Goal: Transaction & Acquisition: Purchase product/service

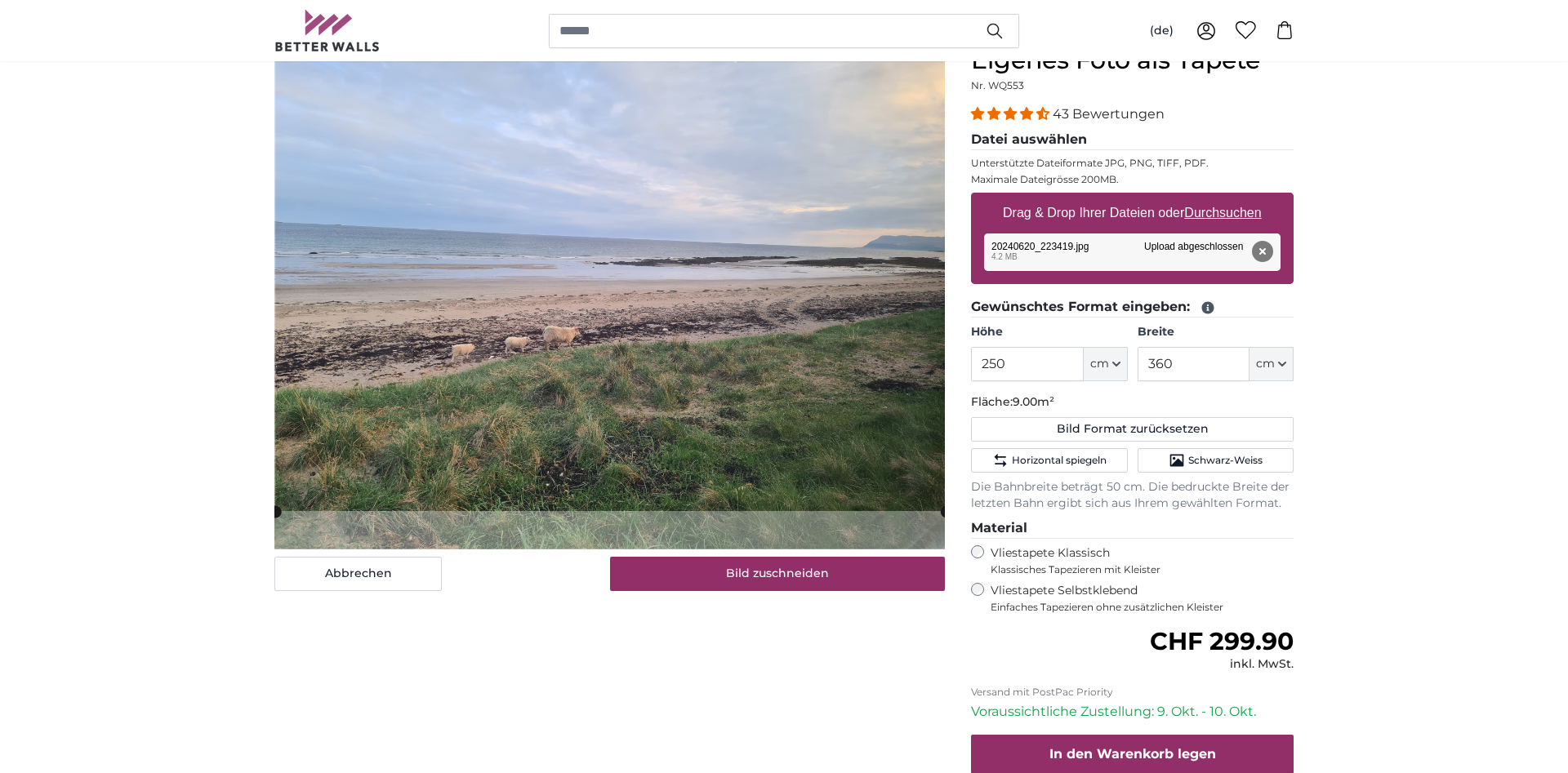
scroll to position [167, 0]
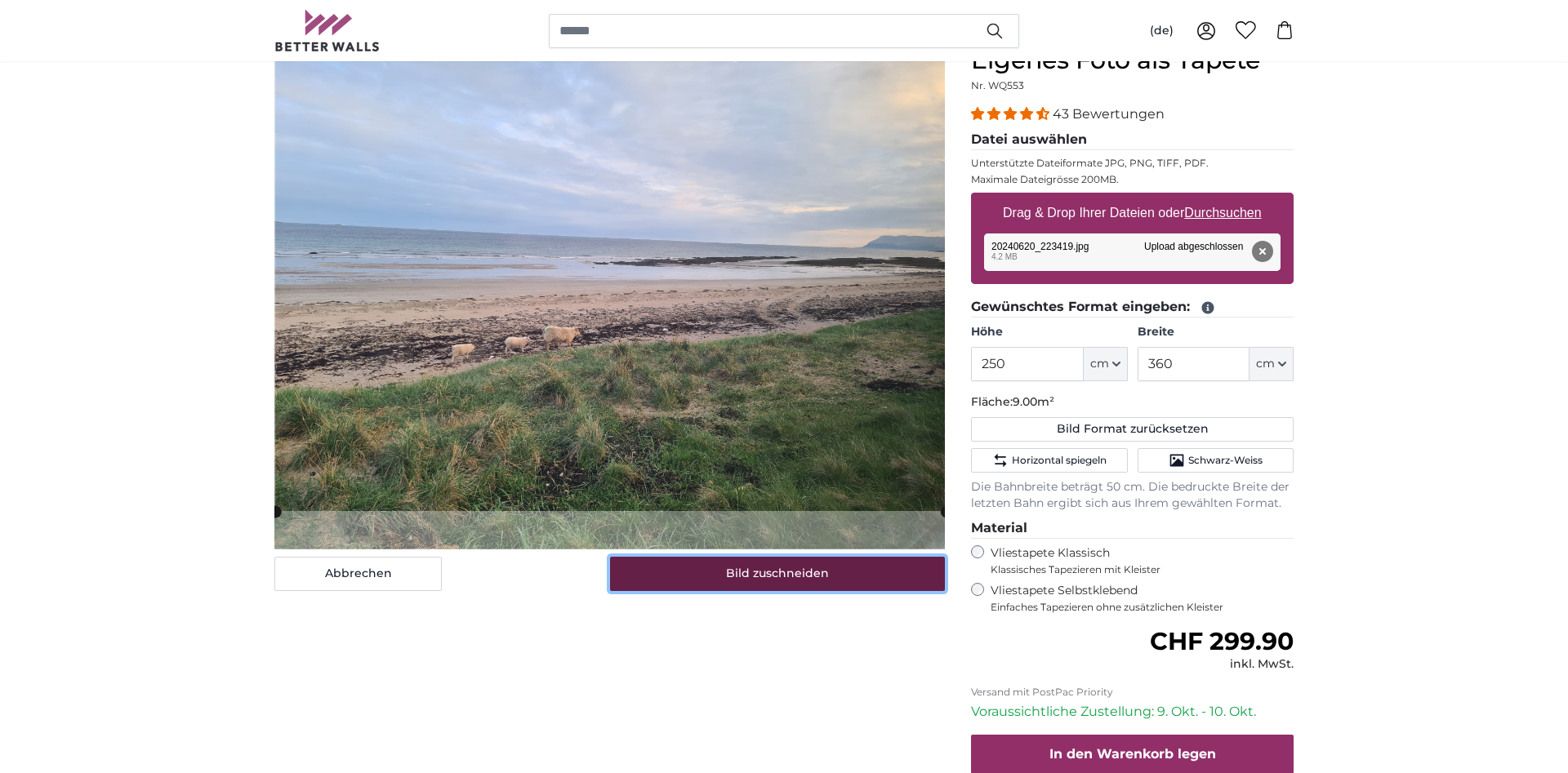
click at [779, 575] on button "Bild zuschneiden" at bounding box center [778, 574] width 336 height 35
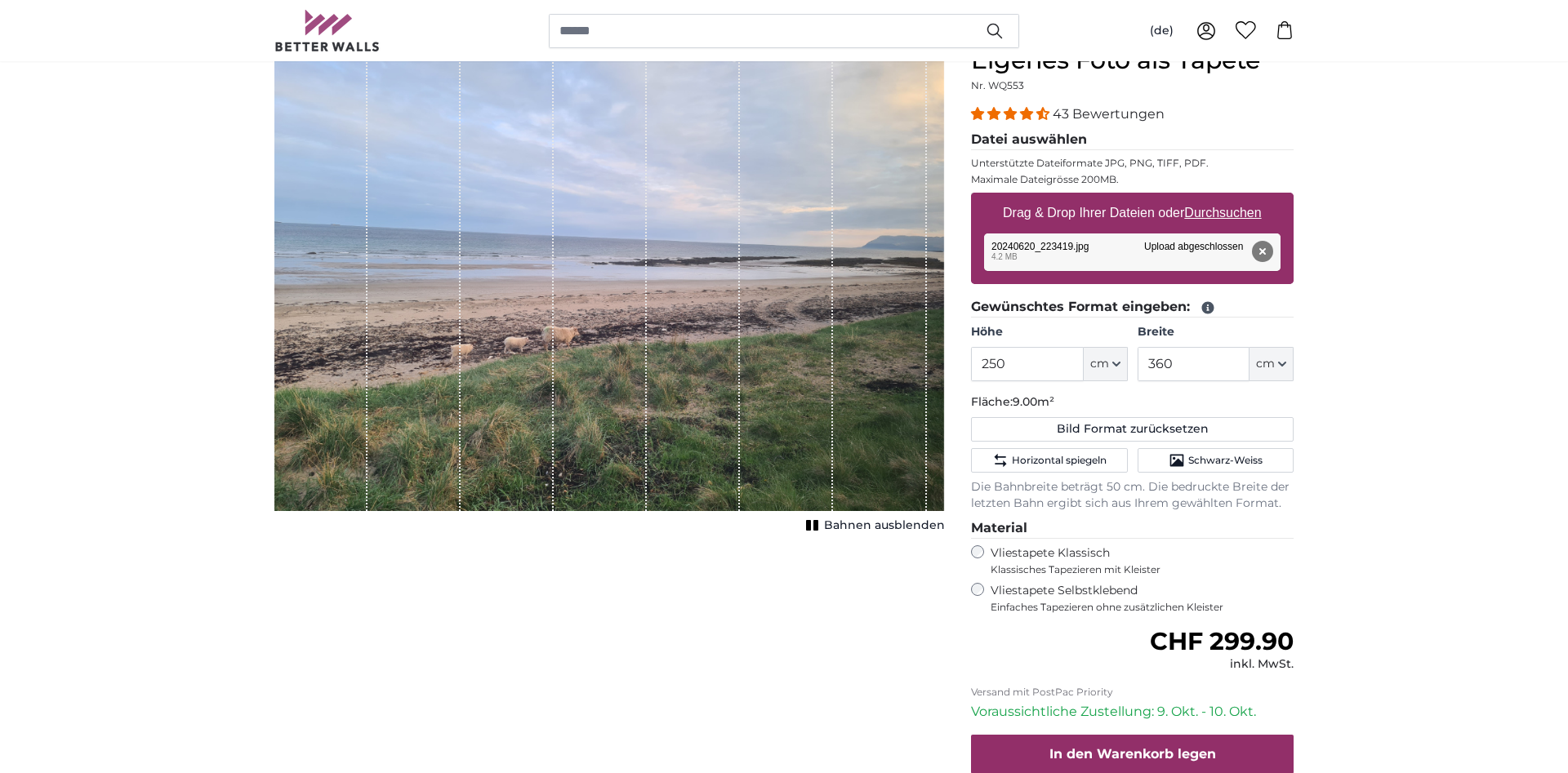
scroll to position [0, 0]
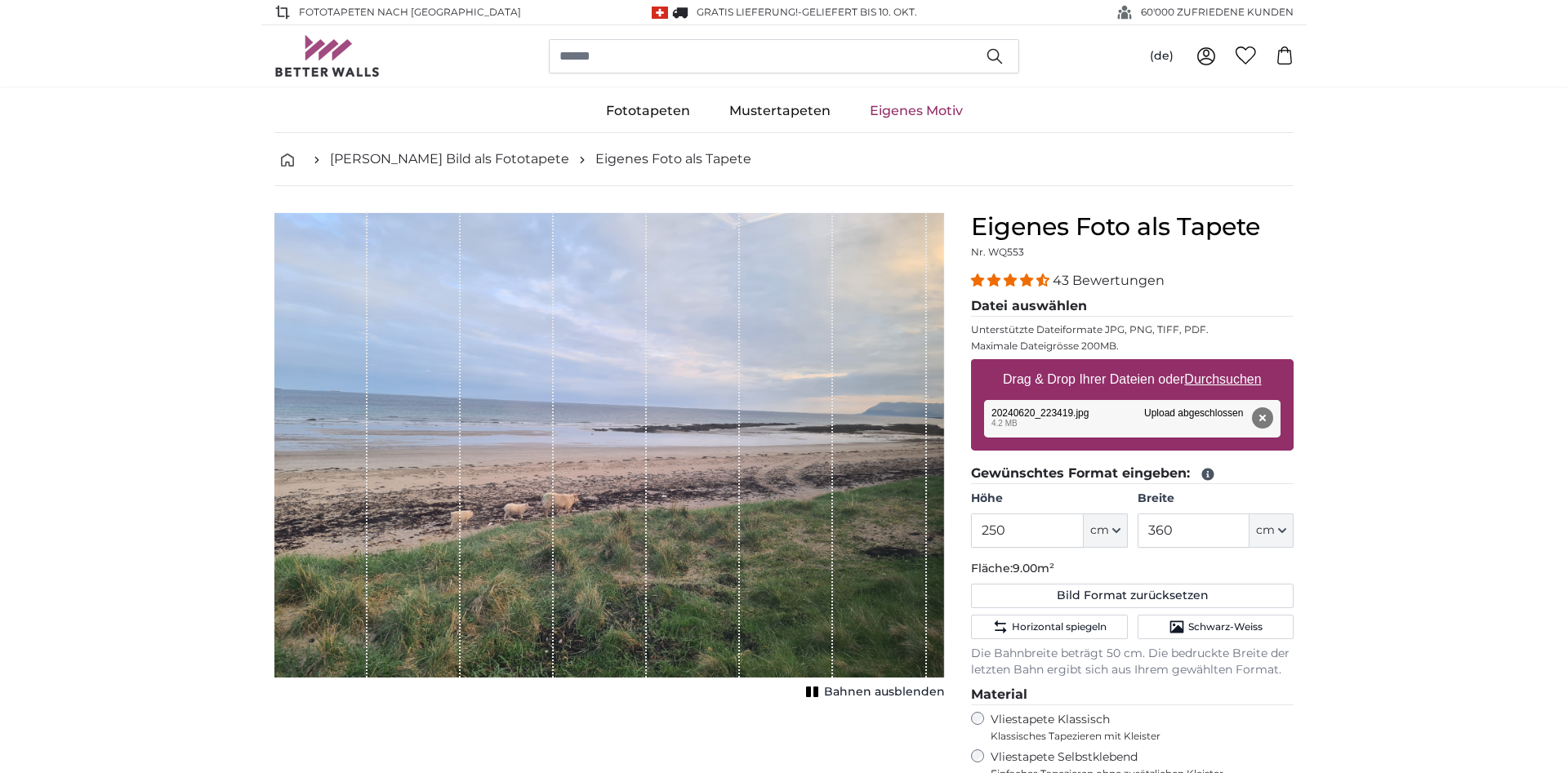
click at [732, 711] on div "Abbrechen Bild zuschneiden Bahnen ausblenden" at bounding box center [609, 636] width 696 height 849
drag, startPoint x: 646, startPoint y: 707, endPoint x: 646, endPoint y: 715, distance: 8.0
click at [648, 711] on div "Abbrechen Bild zuschneiden Bahnen ausblenden" at bounding box center [609, 636] width 696 height 849
drag, startPoint x: 1439, startPoint y: 314, endPoint x: 1404, endPoint y: 341, distance: 44.2
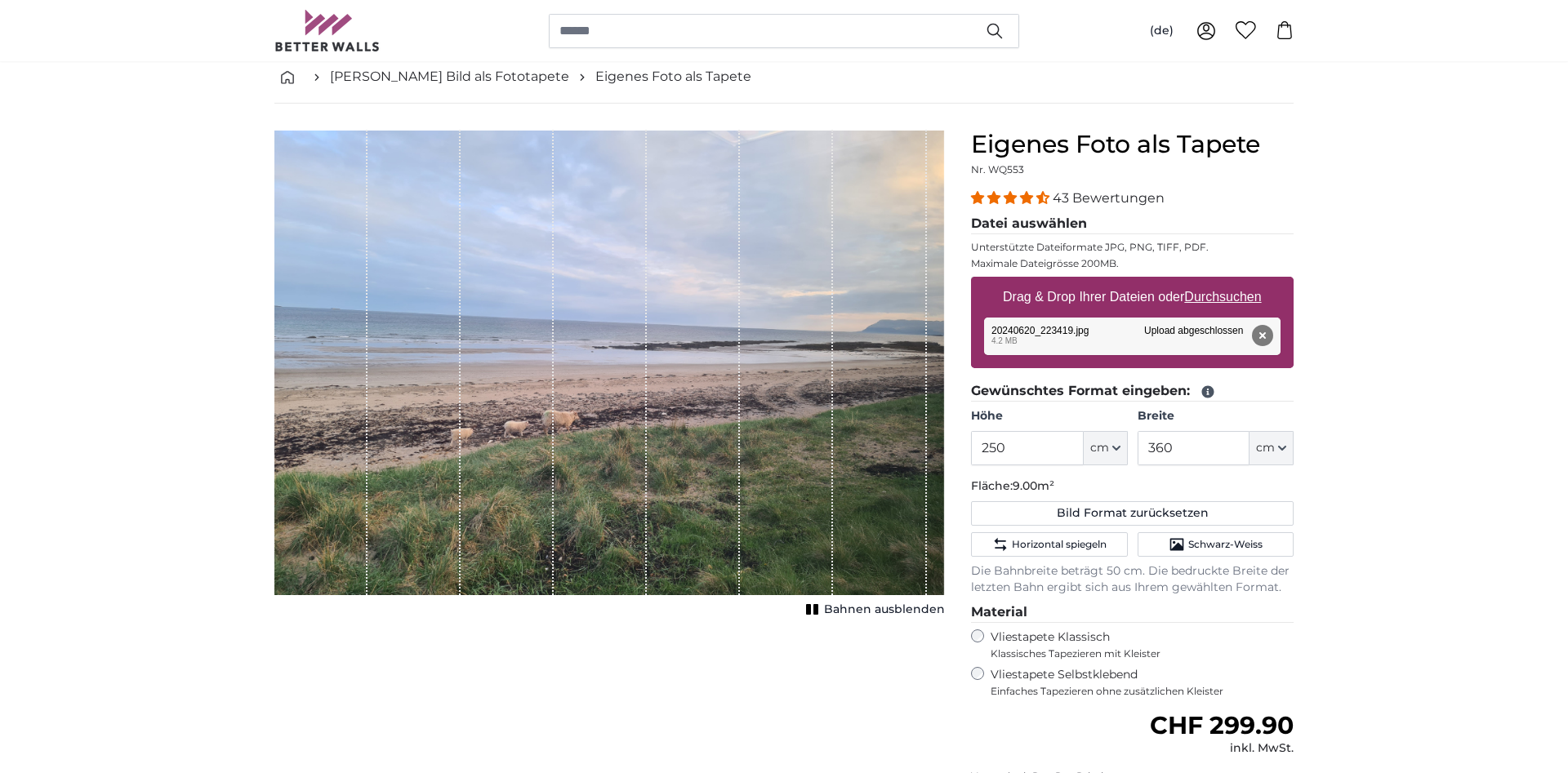
scroll to position [167, 0]
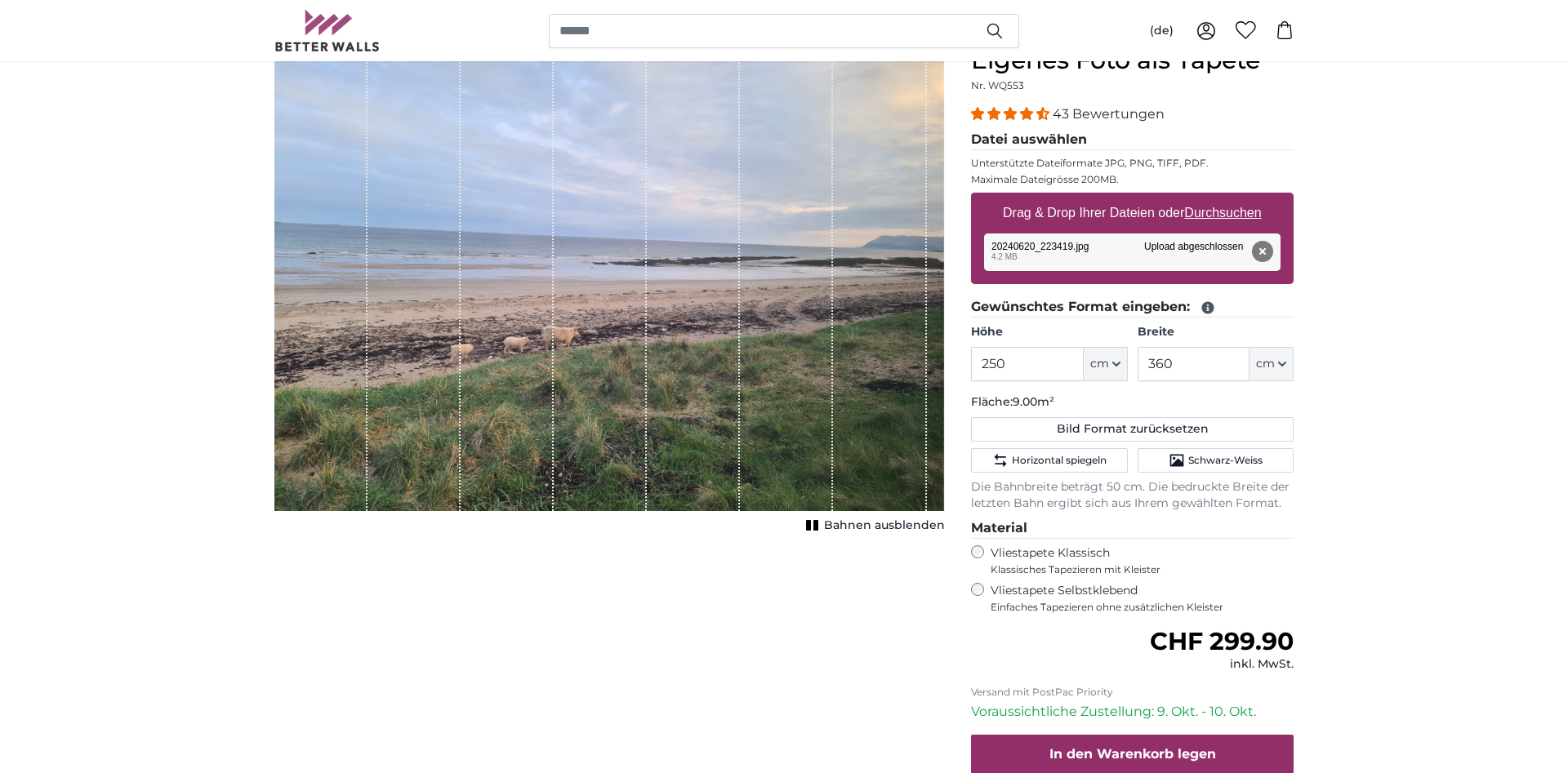
click at [1056, 619] on form "43 Bewertungen Datei auswählen Unterstützte Dateiformate JPG, PNG, TIFF, PDF. M…" at bounding box center [1132, 480] width 323 height 751
click at [1062, 601] on span "Einfaches Tapezieren ohne zusätzlichen Kleister" at bounding box center [1142, 607] width 303 height 13
click at [992, 548] on label "Vliestapete Klassisch Klassisches Tapezieren mit Kleister" at bounding box center [1135, 561] width 289 height 31
click at [882, 529] on span "Bahnen ausblenden" at bounding box center [884, 525] width 121 height 16
click at [818, 529] on rect "1 of 1" at bounding box center [815, 525] width 5 height 10
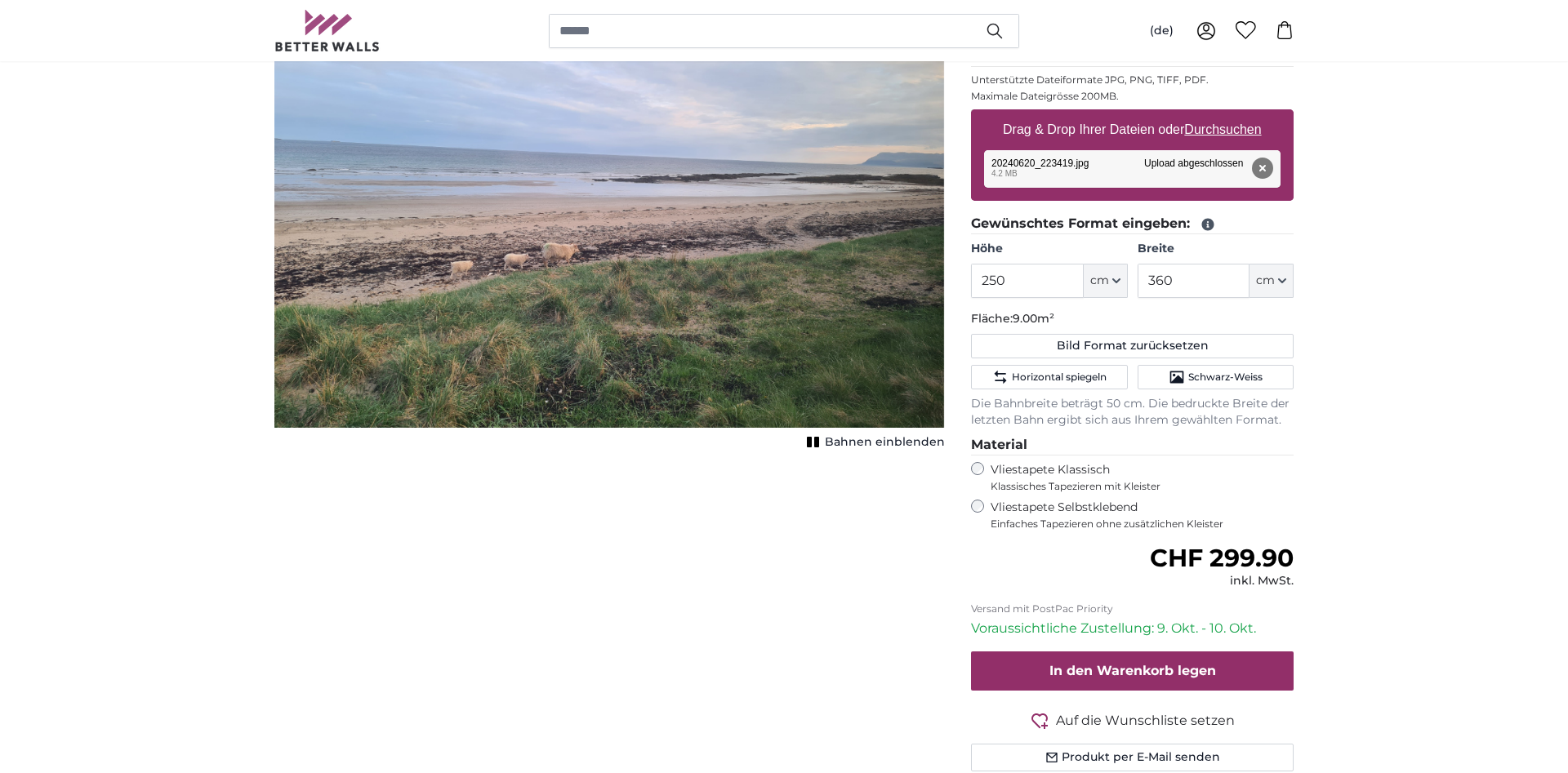
scroll to position [333, 0]
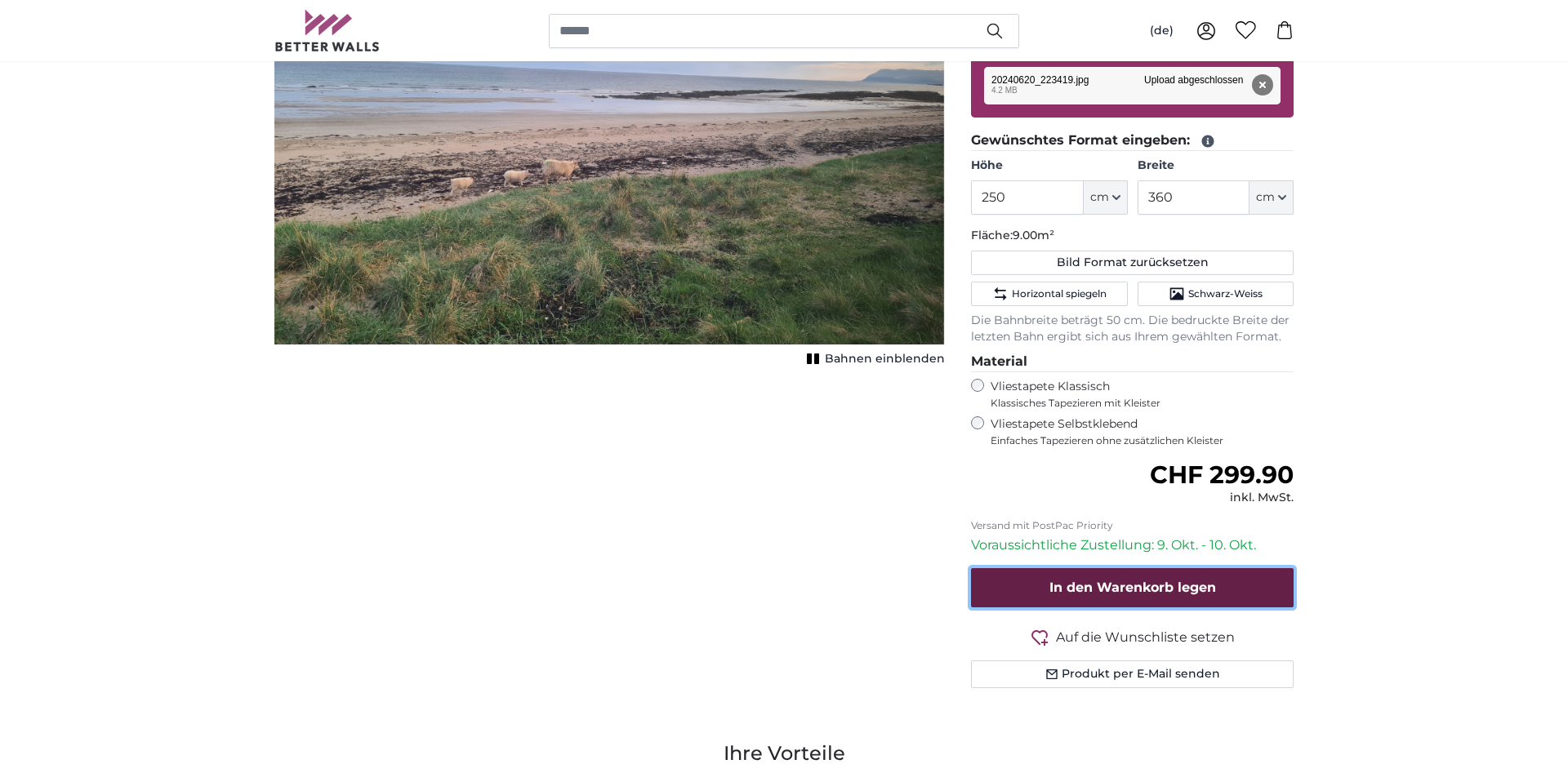
click at [1117, 594] on span "In den Warenkorb legen" at bounding box center [1133, 588] width 167 height 16
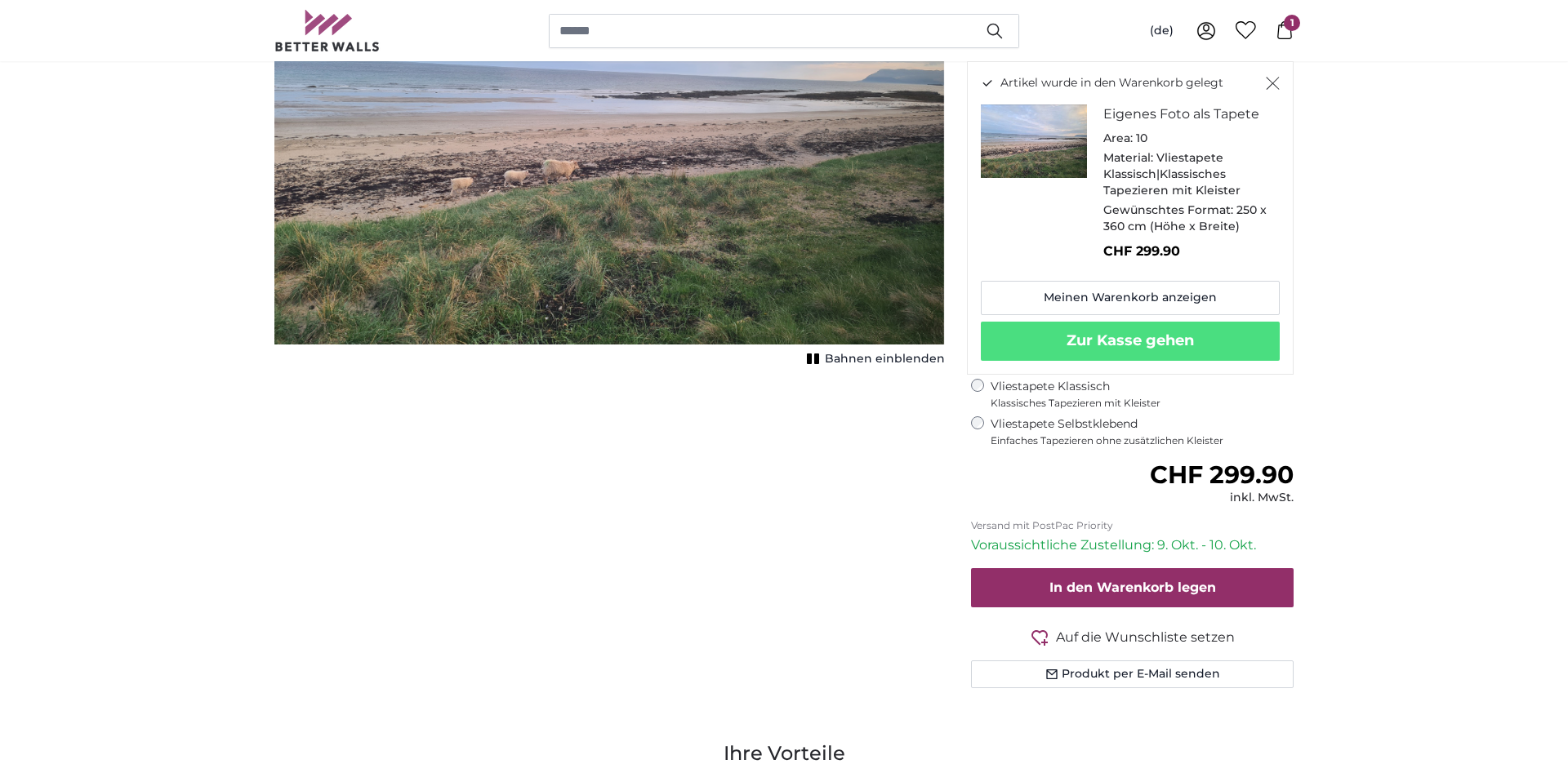
click at [1282, 80] on div "Artikel wurde in den Warenkorb gelegt Eigenes Foto als Tapete Area: 10 Material…" at bounding box center [1130, 217] width 327 height 314
click at [1270, 86] on icon "Schließen" at bounding box center [1273, 84] width 13 height 13
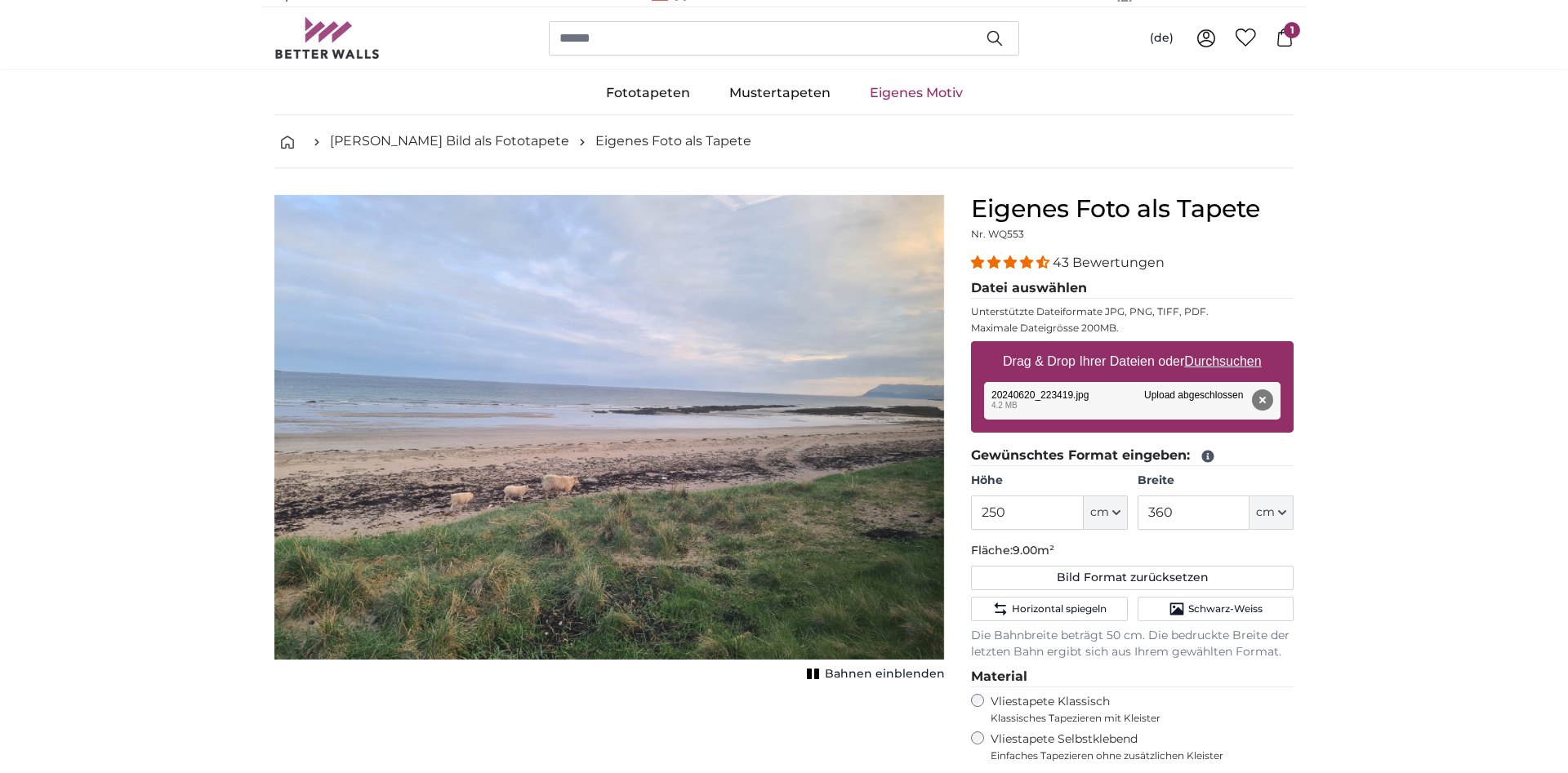
scroll to position [0, 0]
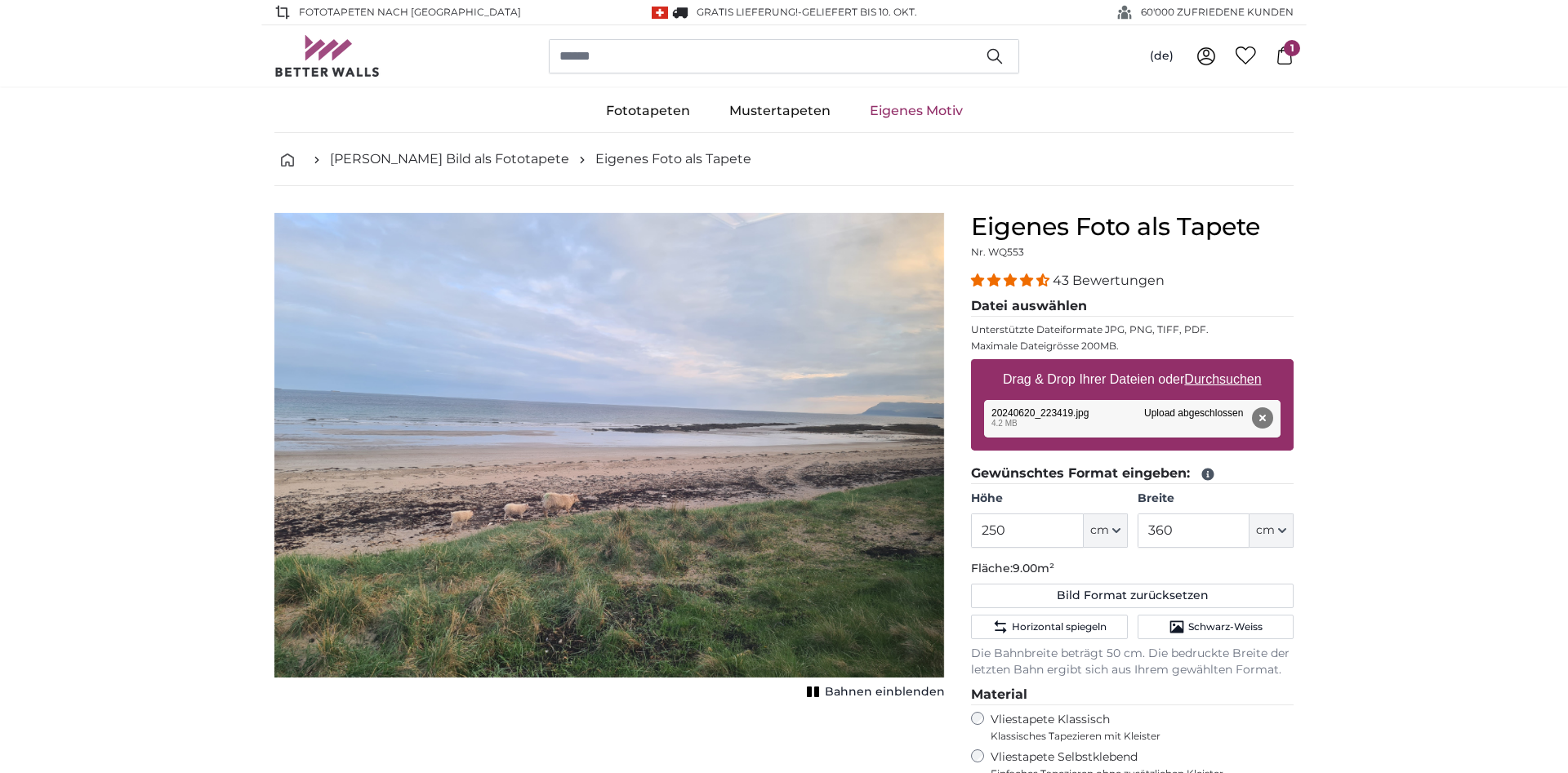
click at [904, 425] on img "1 of 1" at bounding box center [609, 445] width 670 height 465
click at [1231, 593] on button "Bild Format zurücksetzen" at bounding box center [1132, 596] width 323 height 24
type input "200"
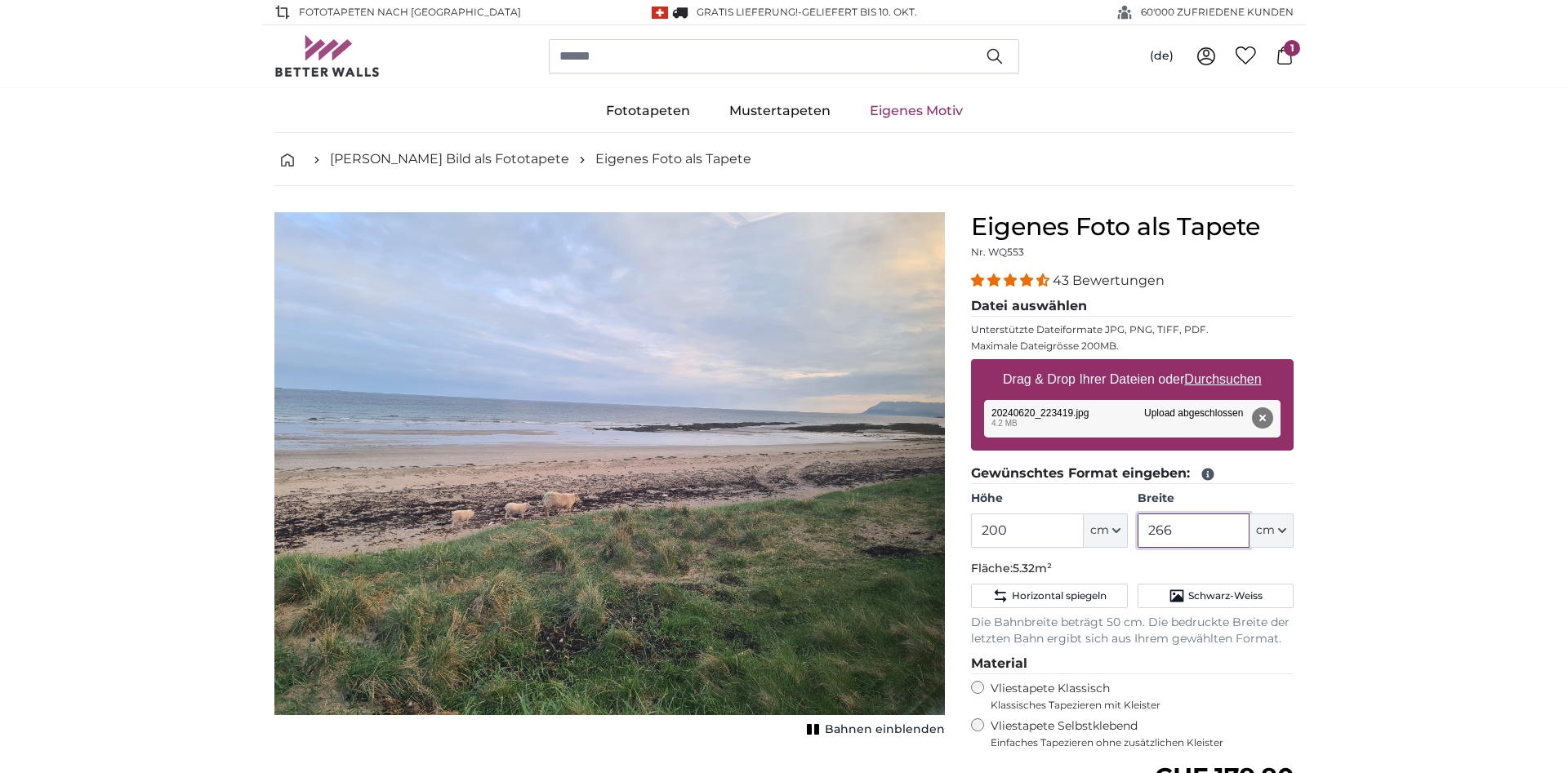
click at [1209, 526] on input "266" at bounding box center [1194, 531] width 112 height 35
type input "2"
type input "366"
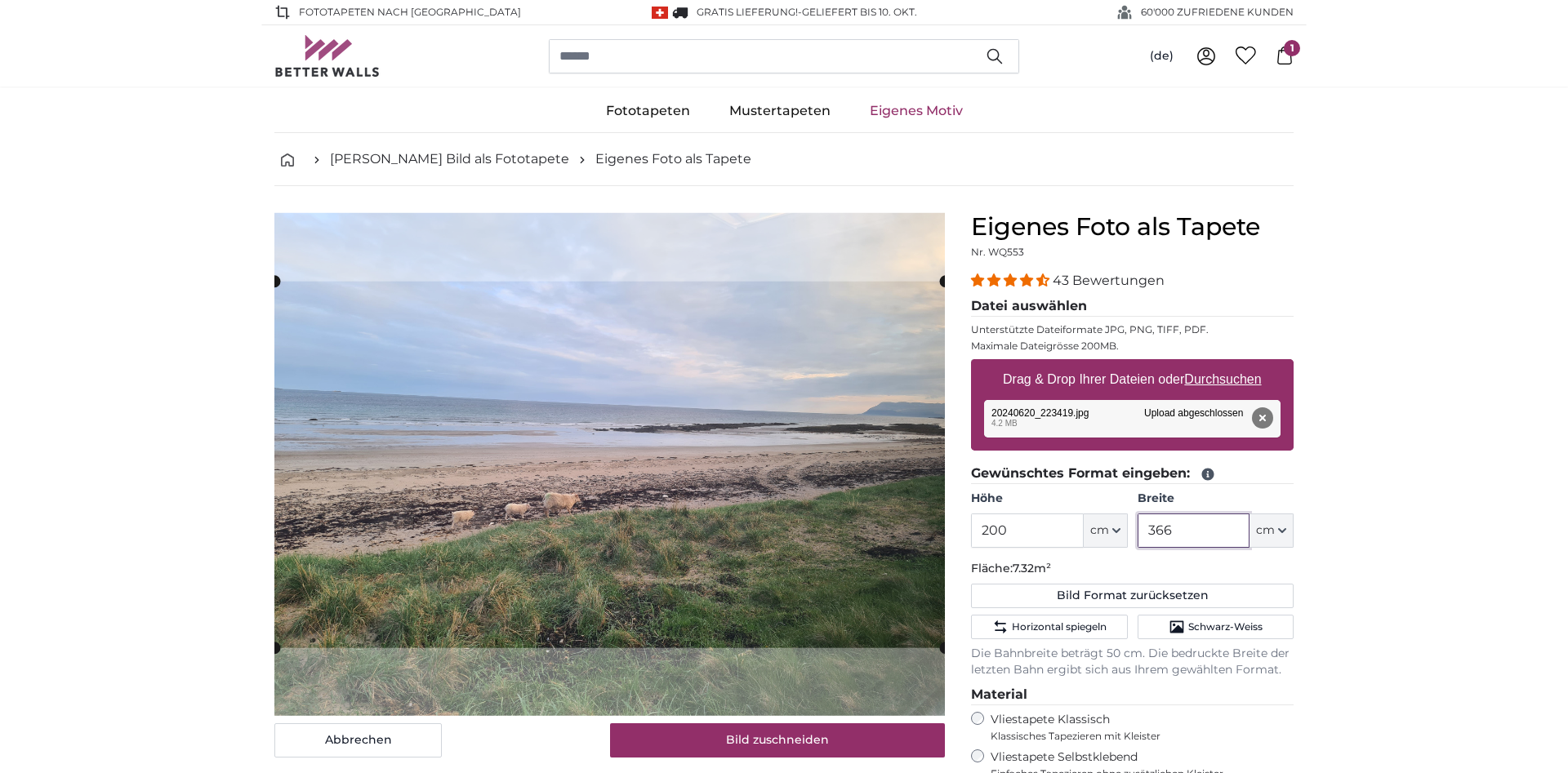
type input "366"
click at [1008, 533] on input "200" at bounding box center [1027, 531] width 112 height 35
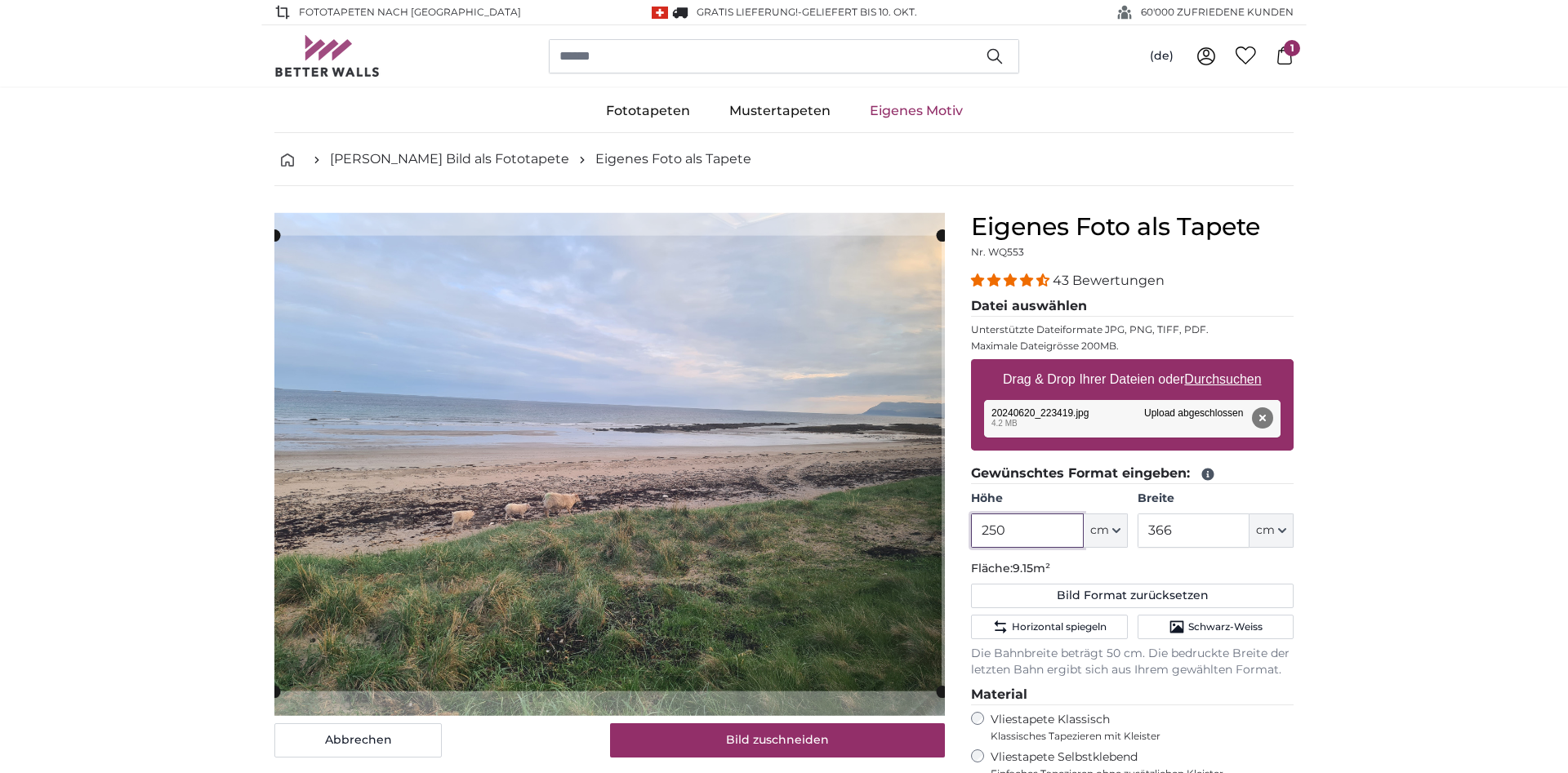
click at [264, 703] on div "Abbrechen Bild zuschneiden Bahnen einblenden" at bounding box center [609, 636] width 696 height 849
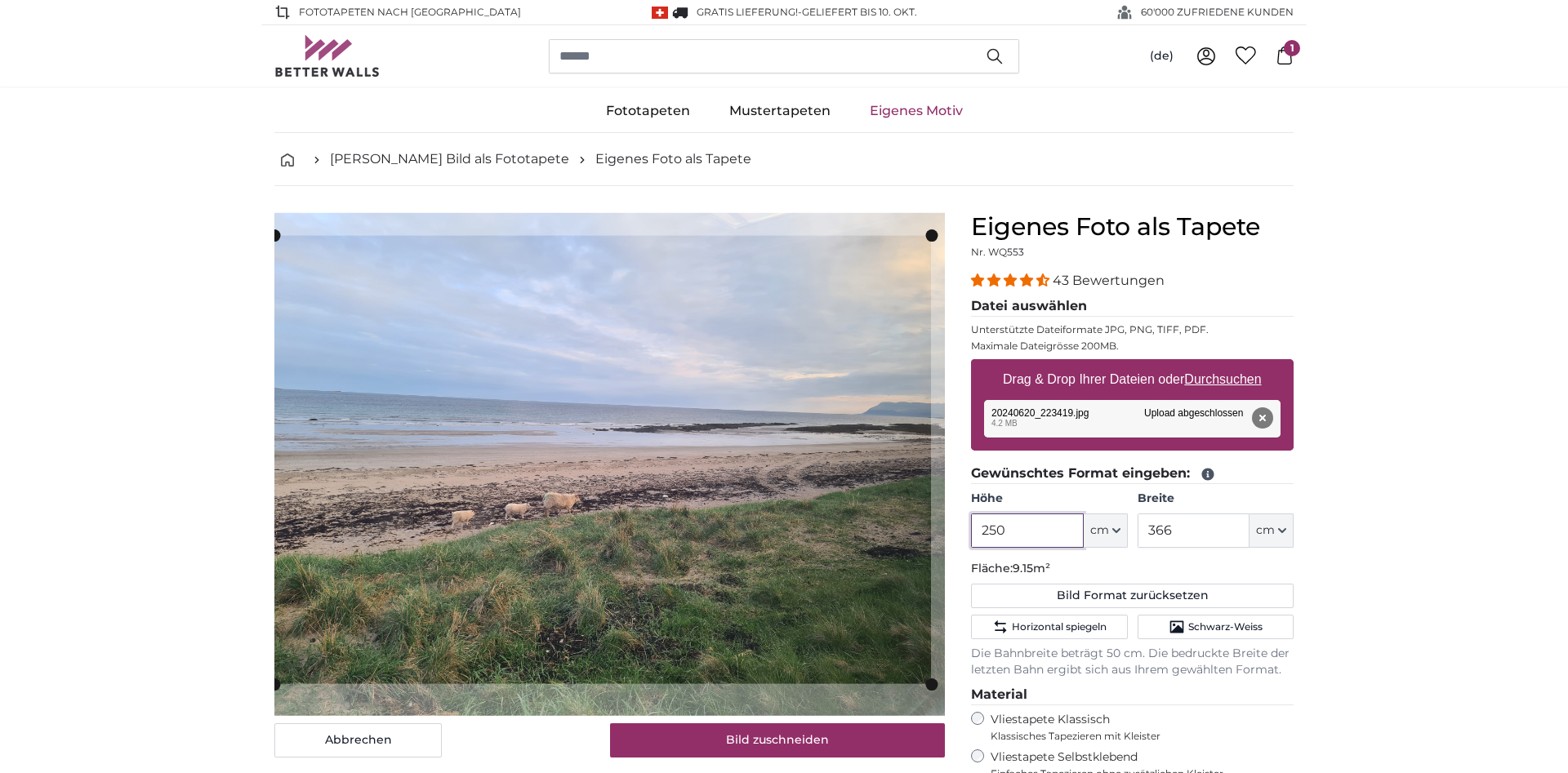
click at [0, 0] on slot at bounding box center [0, 0] width 0 height 0
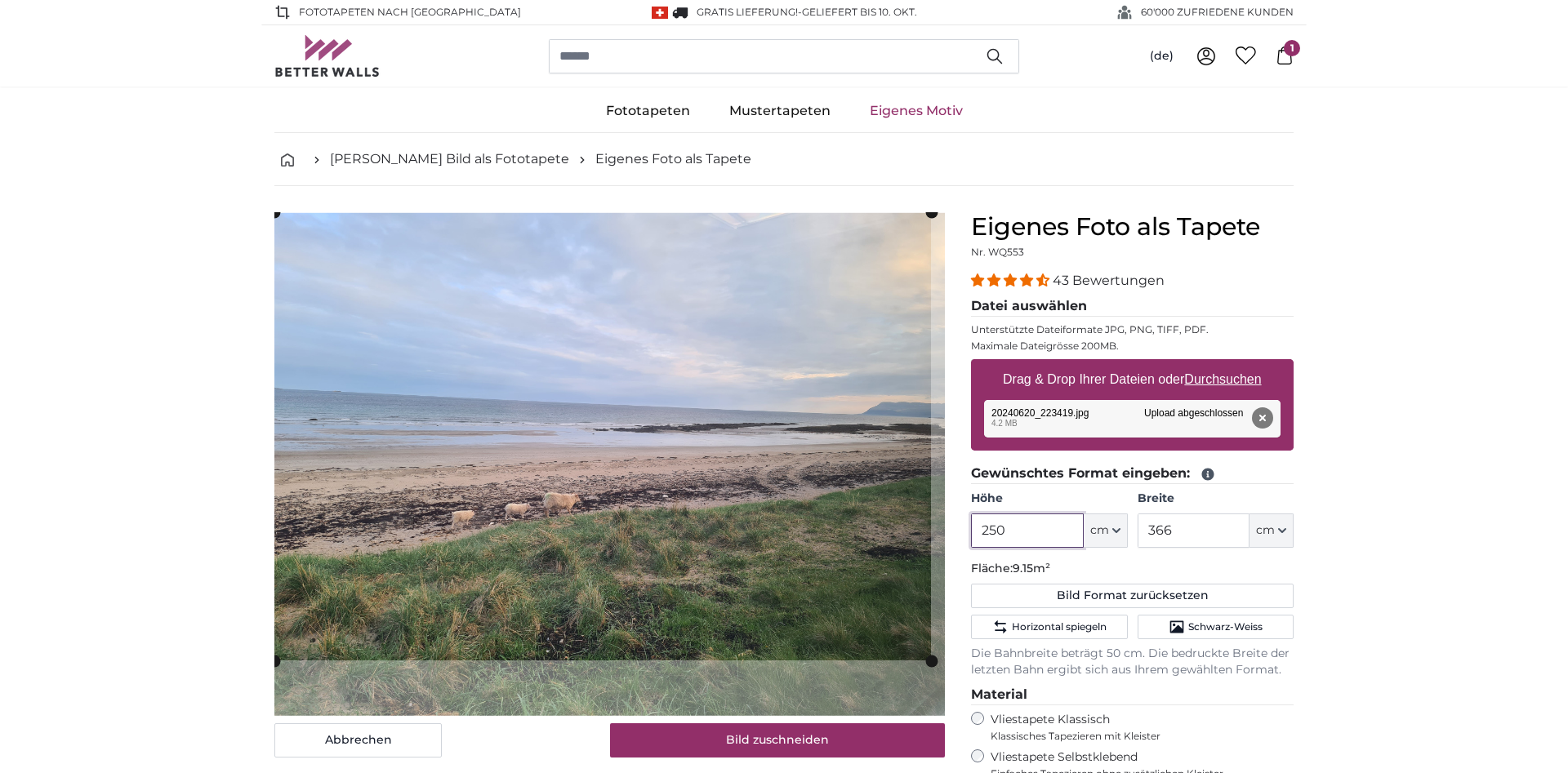
click at [689, 492] on cropper-handle at bounding box center [603, 436] width 657 height 448
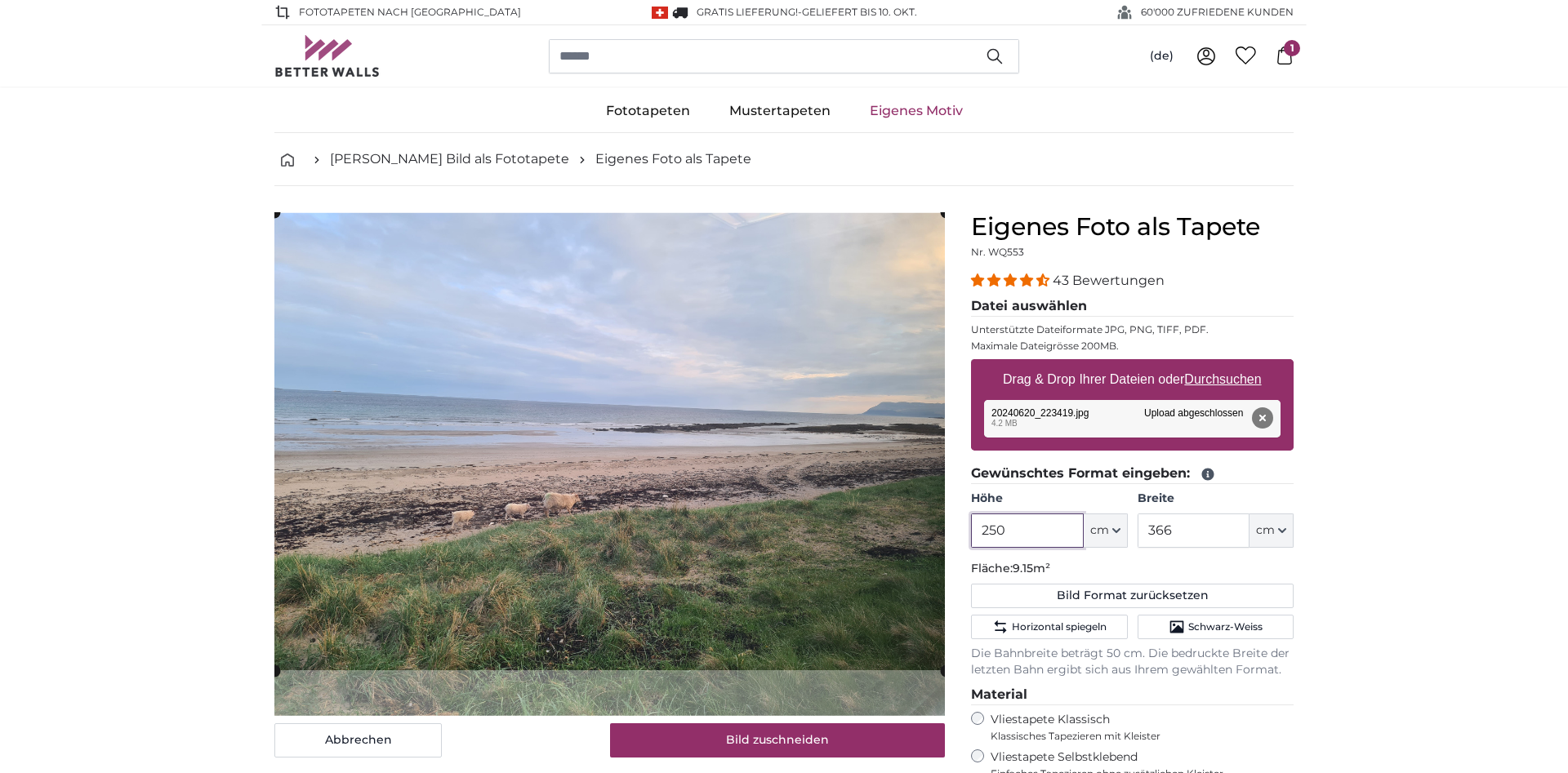
click at [1008, 708] on product-detail "Abbrechen Bild zuschneiden Bahnen einblenden Eigenes Foto als Tapete Nr. WQ553 …" at bounding box center [784, 623] width 1046 height 875
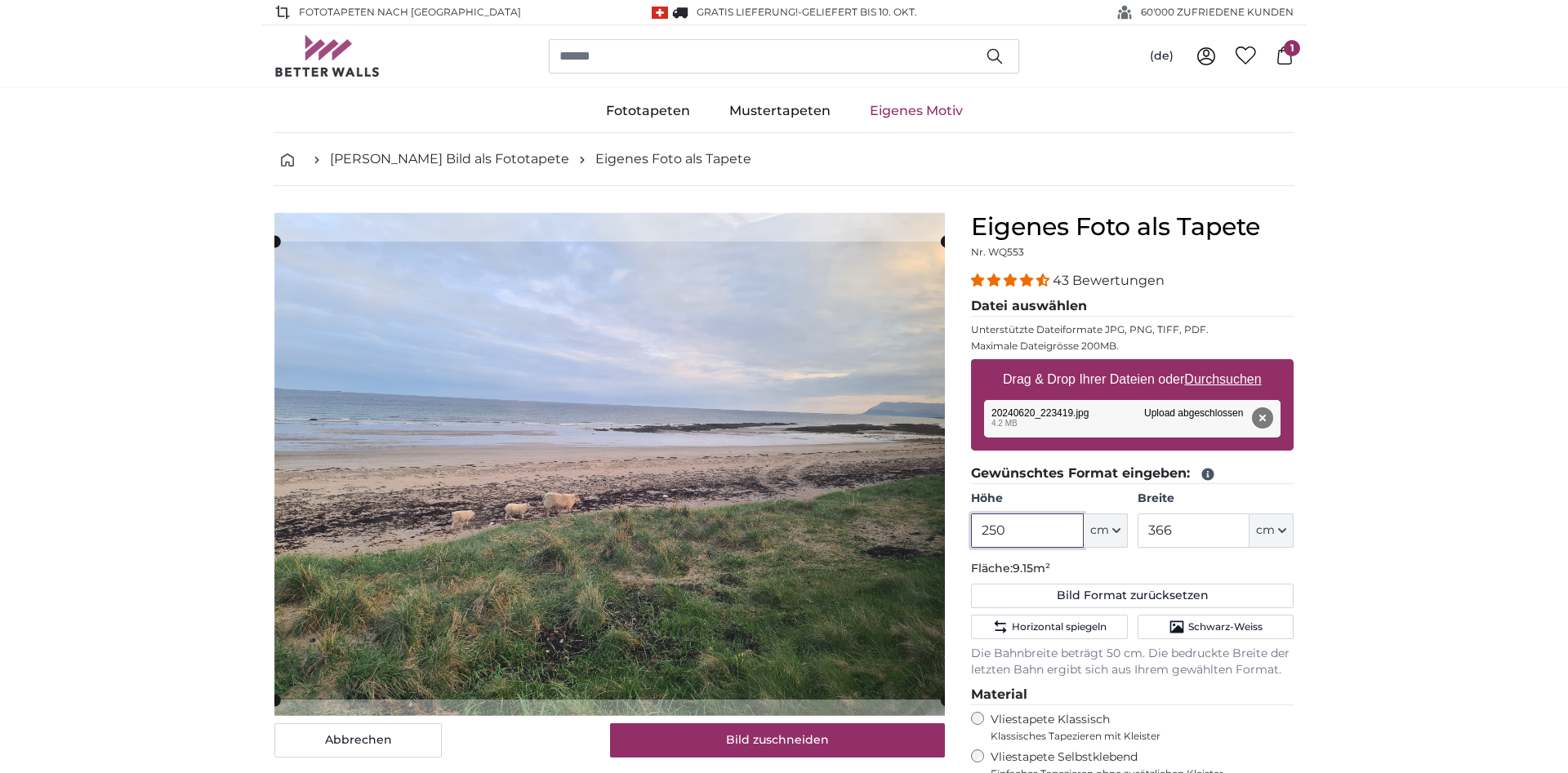
click at [704, 597] on cropper-handle at bounding box center [609, 471] width 671 height 459
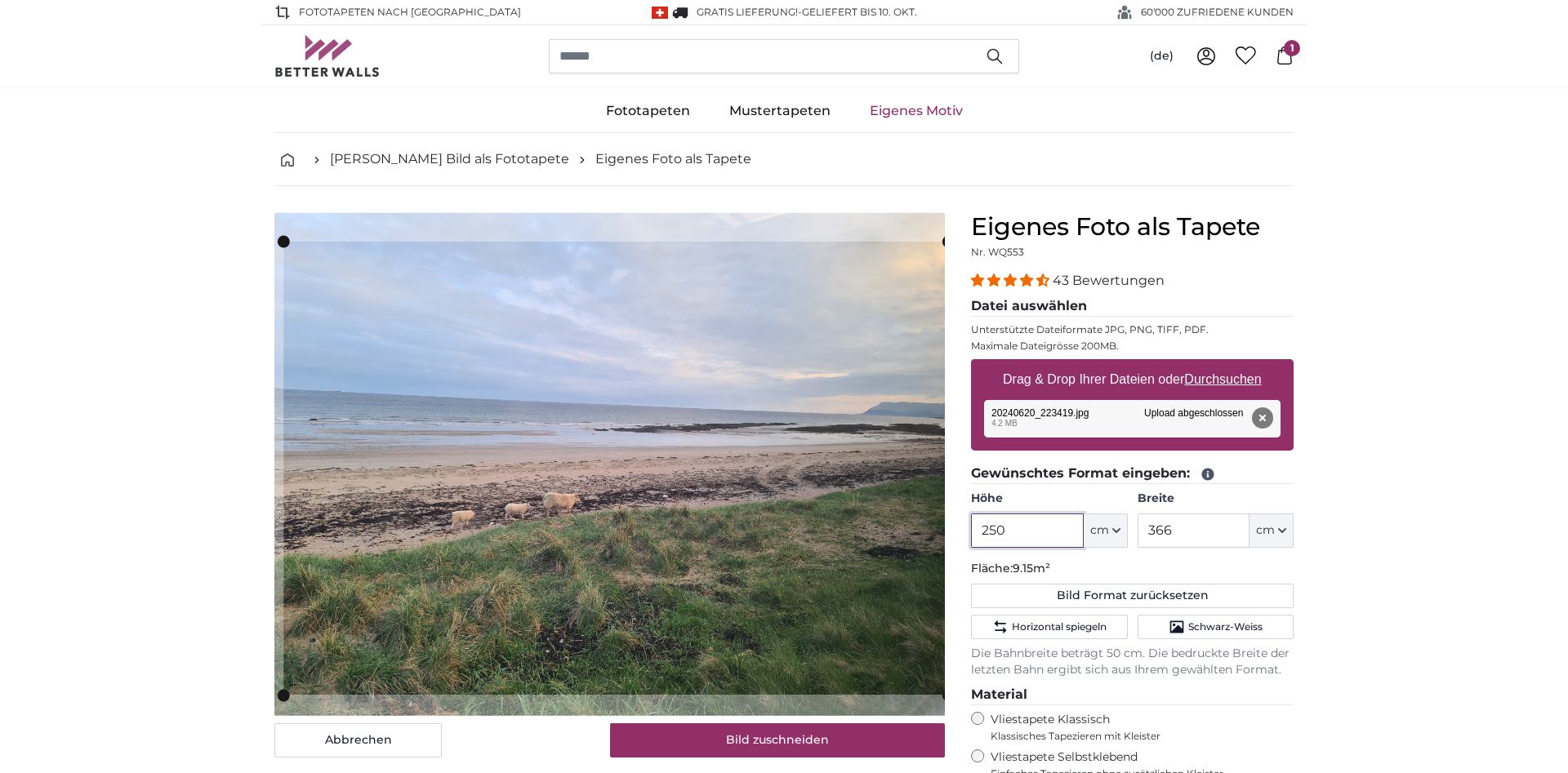
click at [0, 0] on slot at bounding box center [0, 0] width 0 height 0
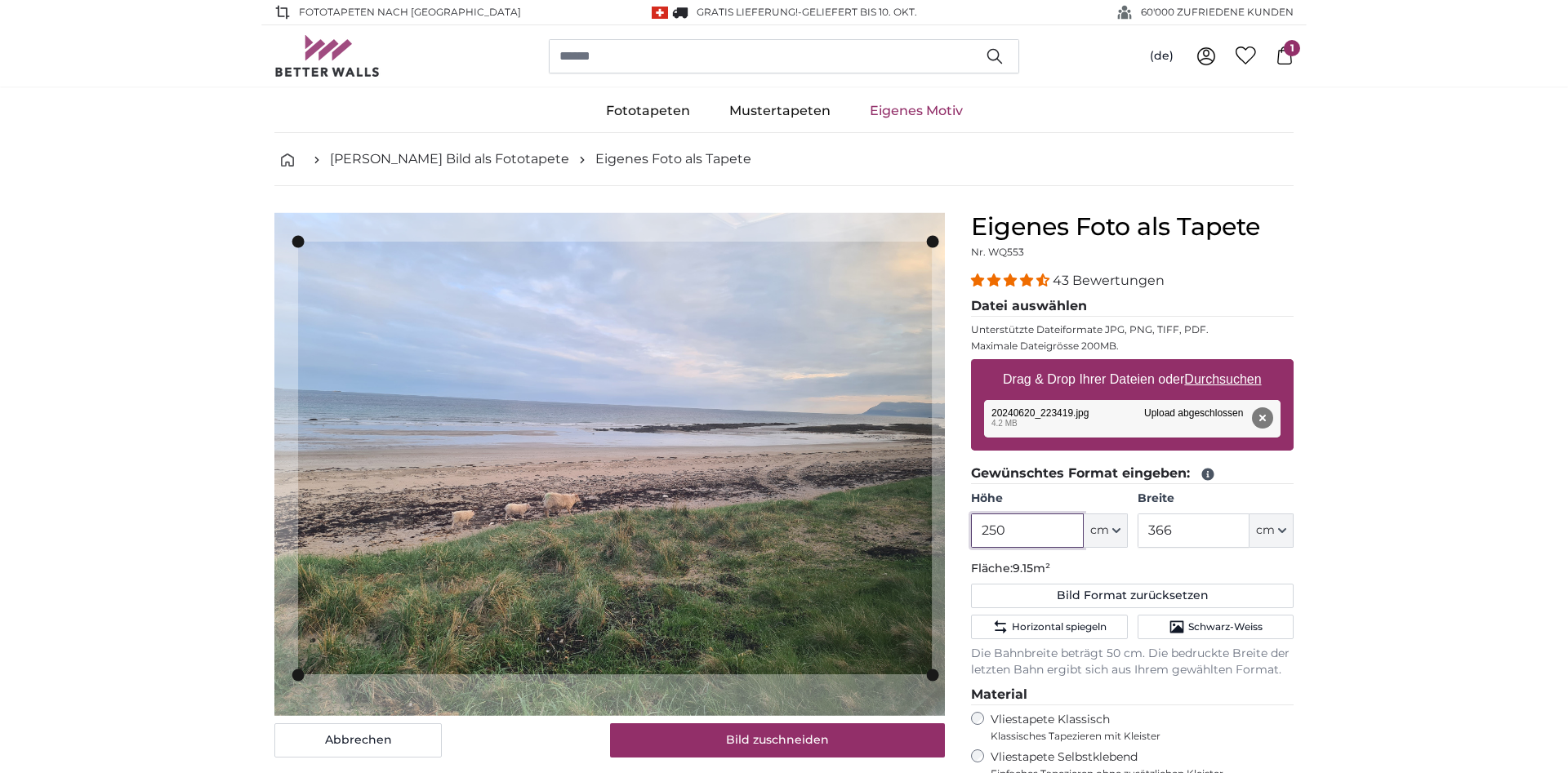
click at [0, 0] on slot at bounding box center [0, 0] width 0 height 0
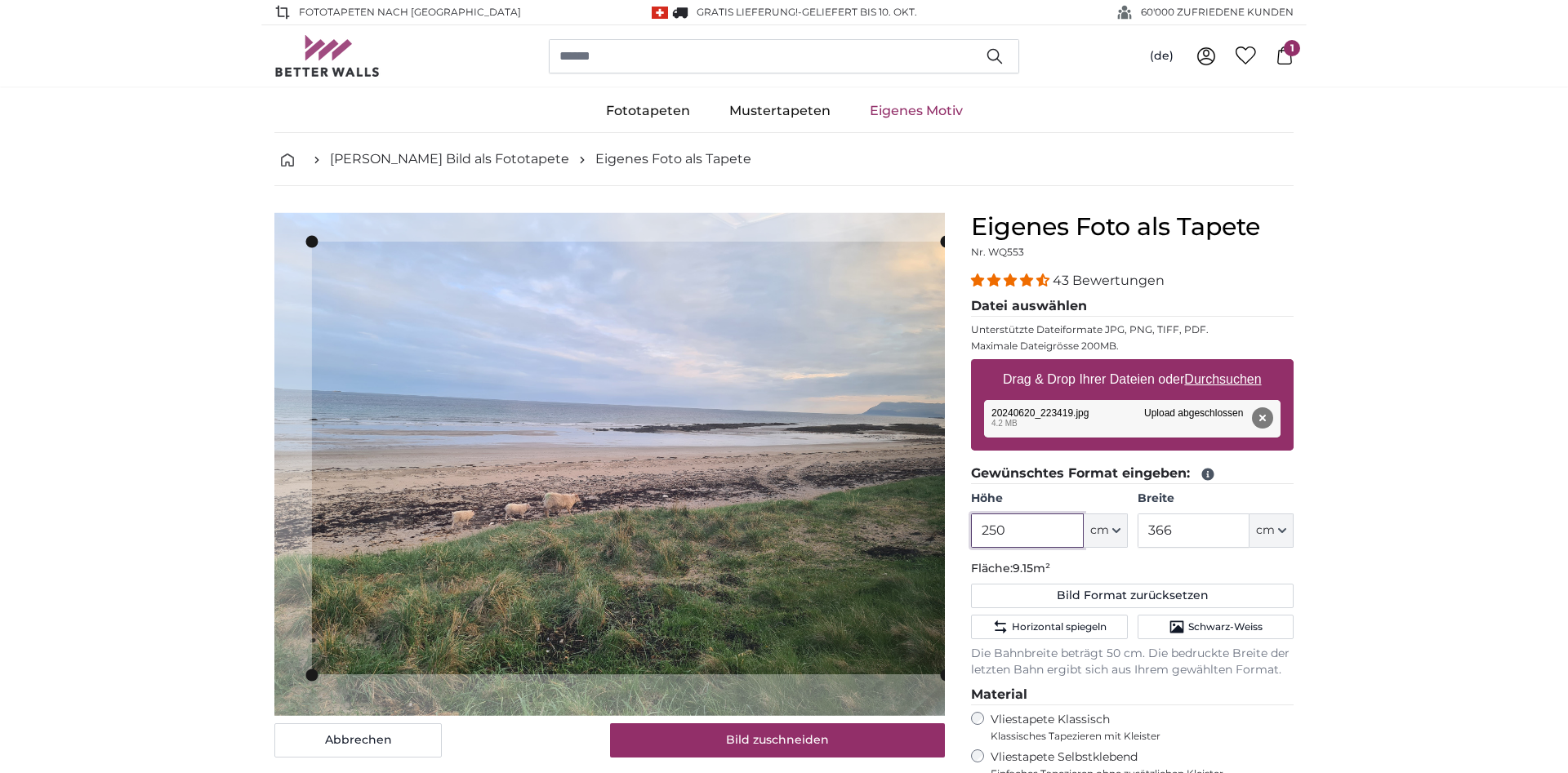
click at [530, 621] on cropper-handle at bounding box center [628, 458] width 634 height 432
type input "250"
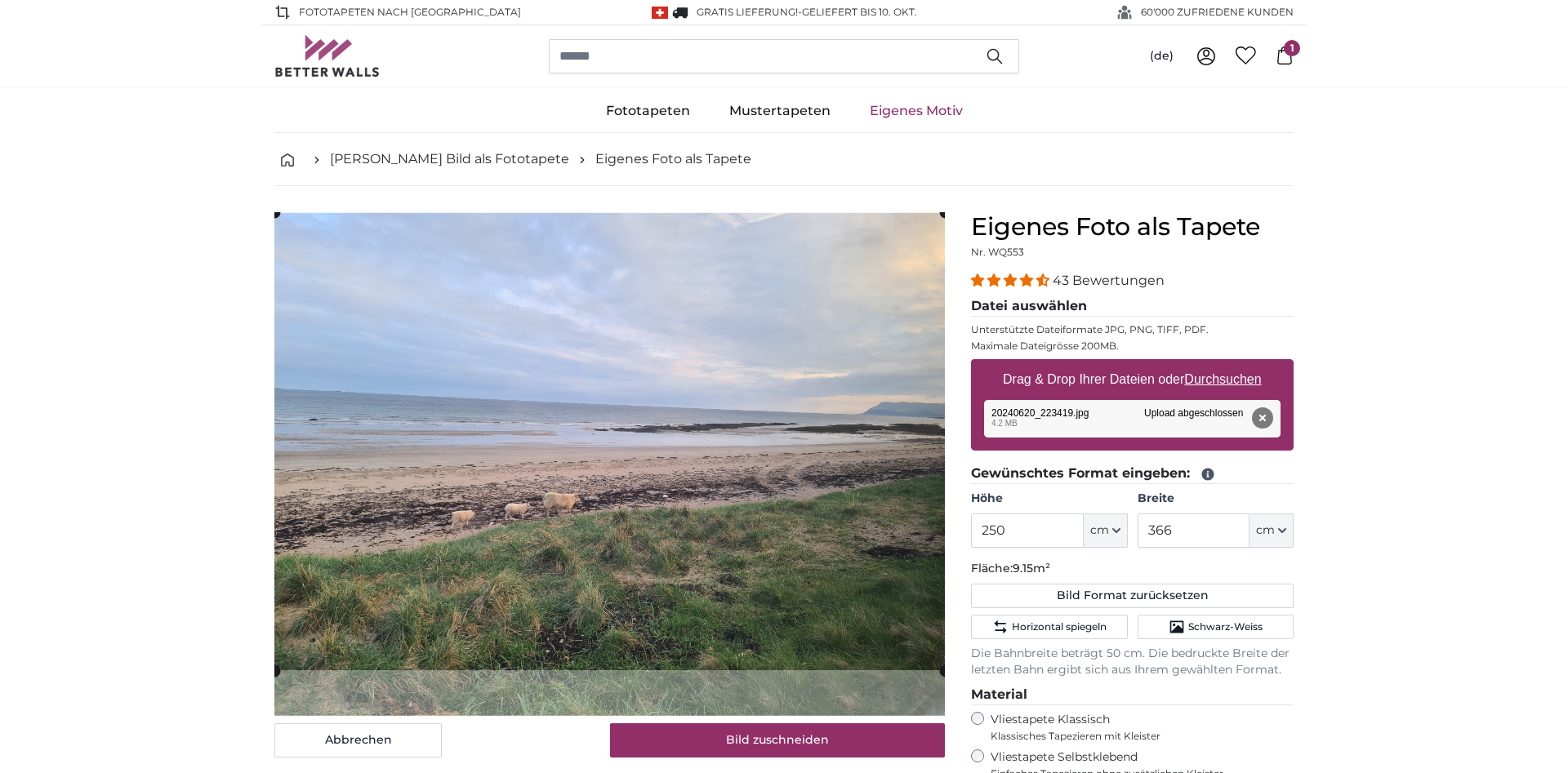
click at [767, 471] on cropper-handle at bounding box center [609, 442] width 670 height 459
click at [1011, 285] on span "4.40 stars" at bounding box center [1011, 280] width 16 height 13
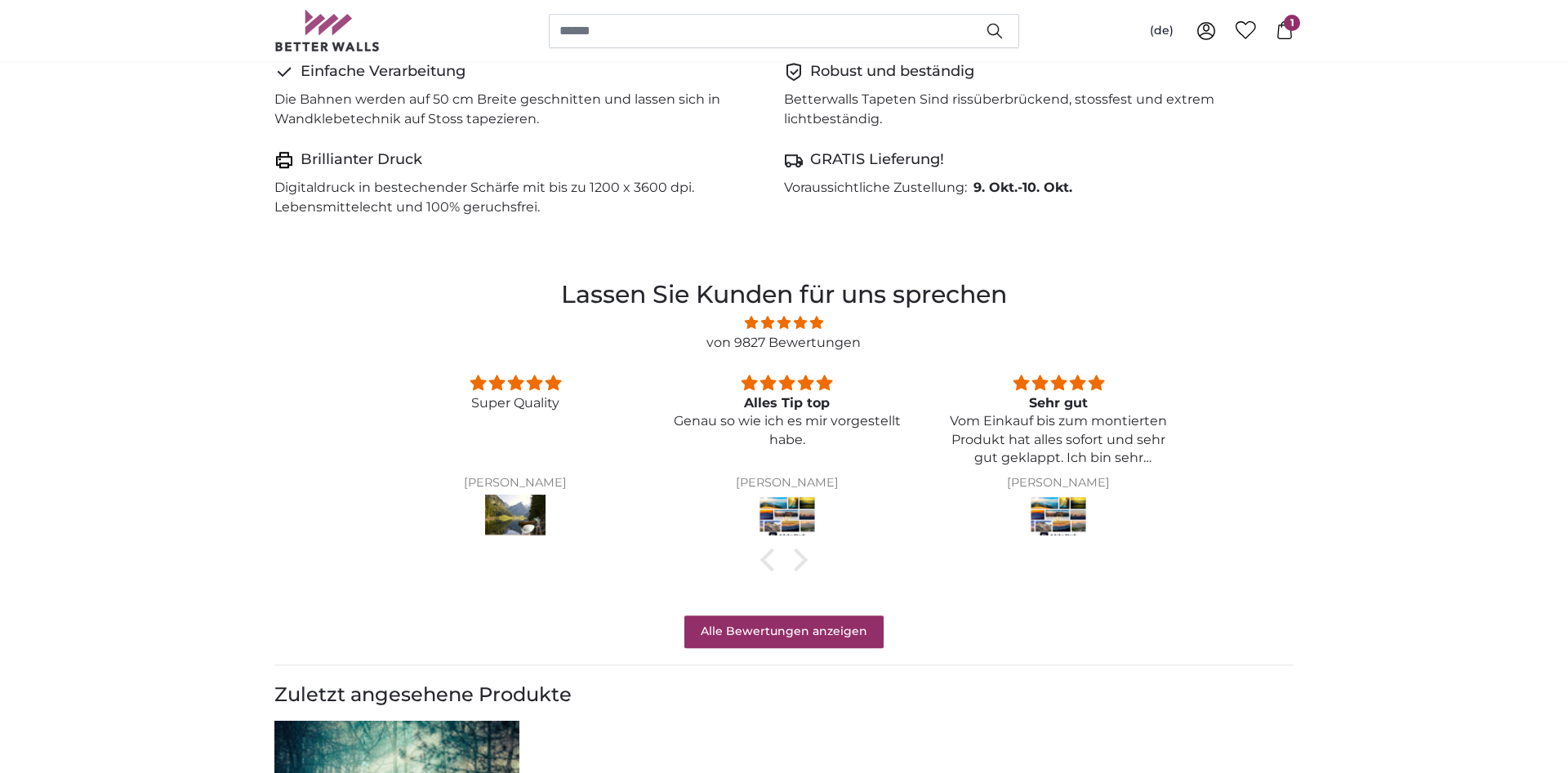
scroll to position [1051, 0]
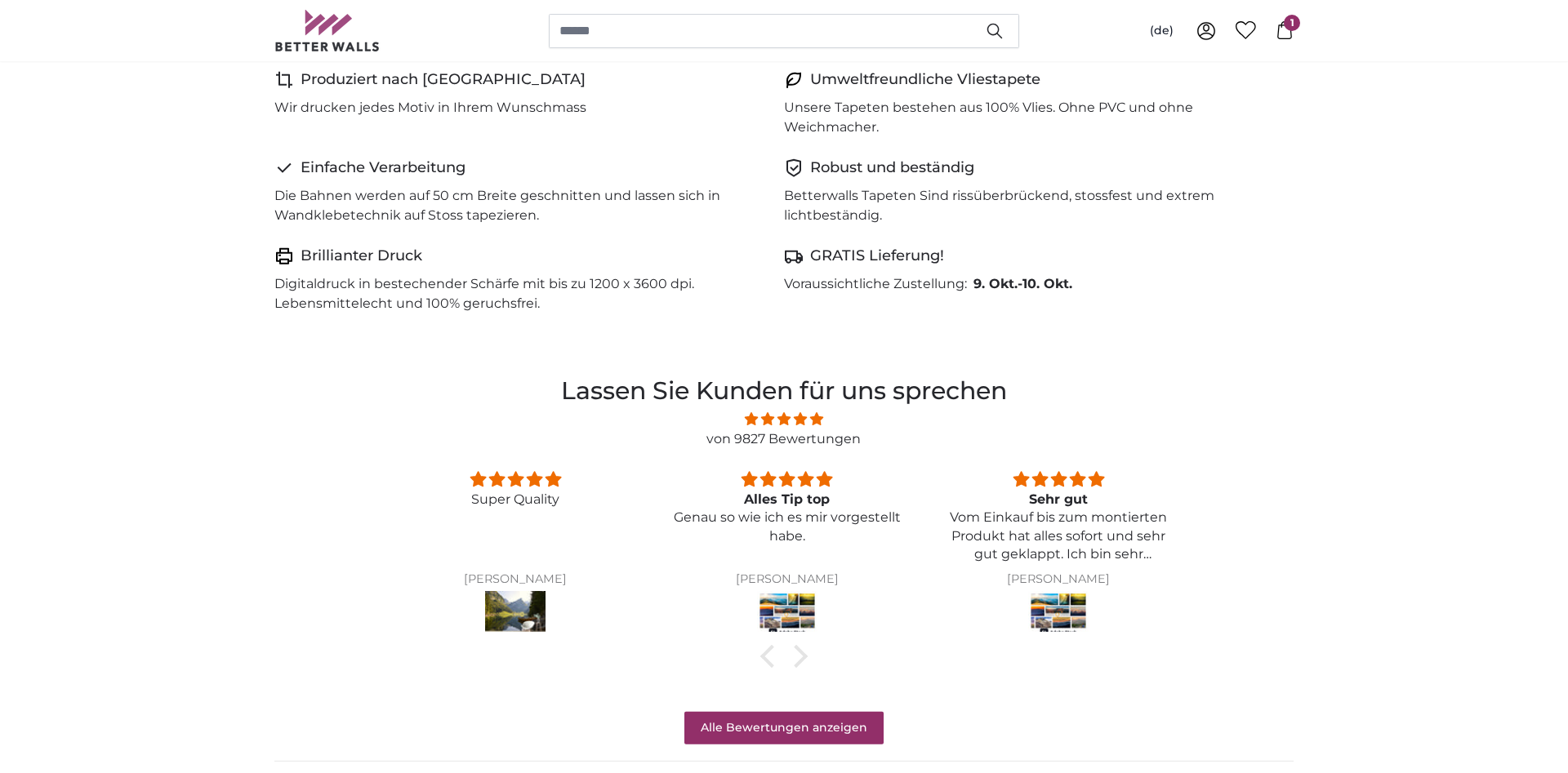
click at [781, 445] on link "von 9827 Bewertungen" at bounding box center [784, 439] width 154 height 16
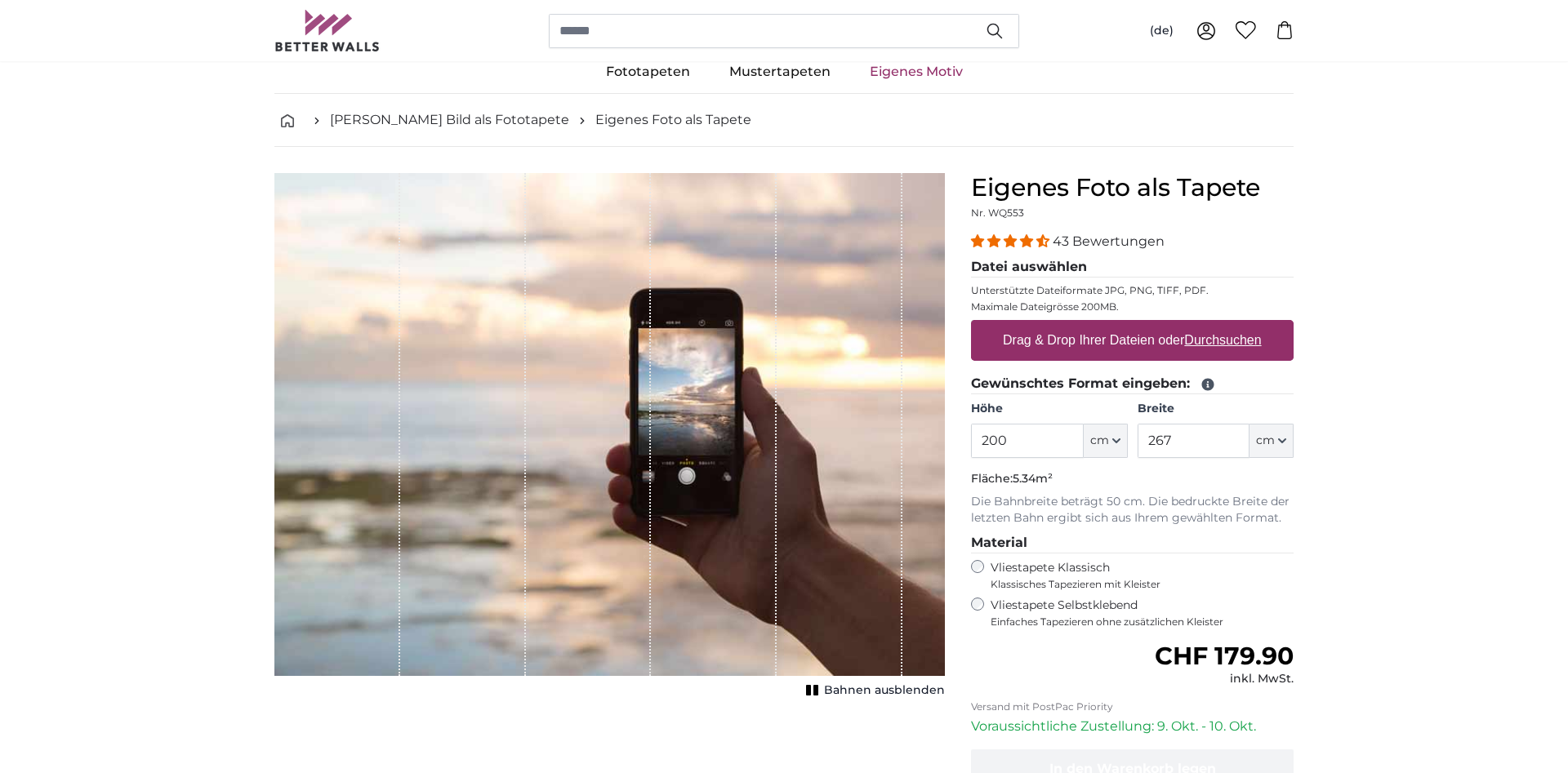
scroll to position [39, 0]
click at [1075, 350] on label "Drag & Drop Ihrer Dateien oder Durchsuchen" at bounding box center [1133, 340] width 272 height 33
click at [1075, 325] on input "Drag & Drop Ihrer Dateien oder Durchsuchen" at bounding box center [1132, 322] width 323 height 5
type input "**********"
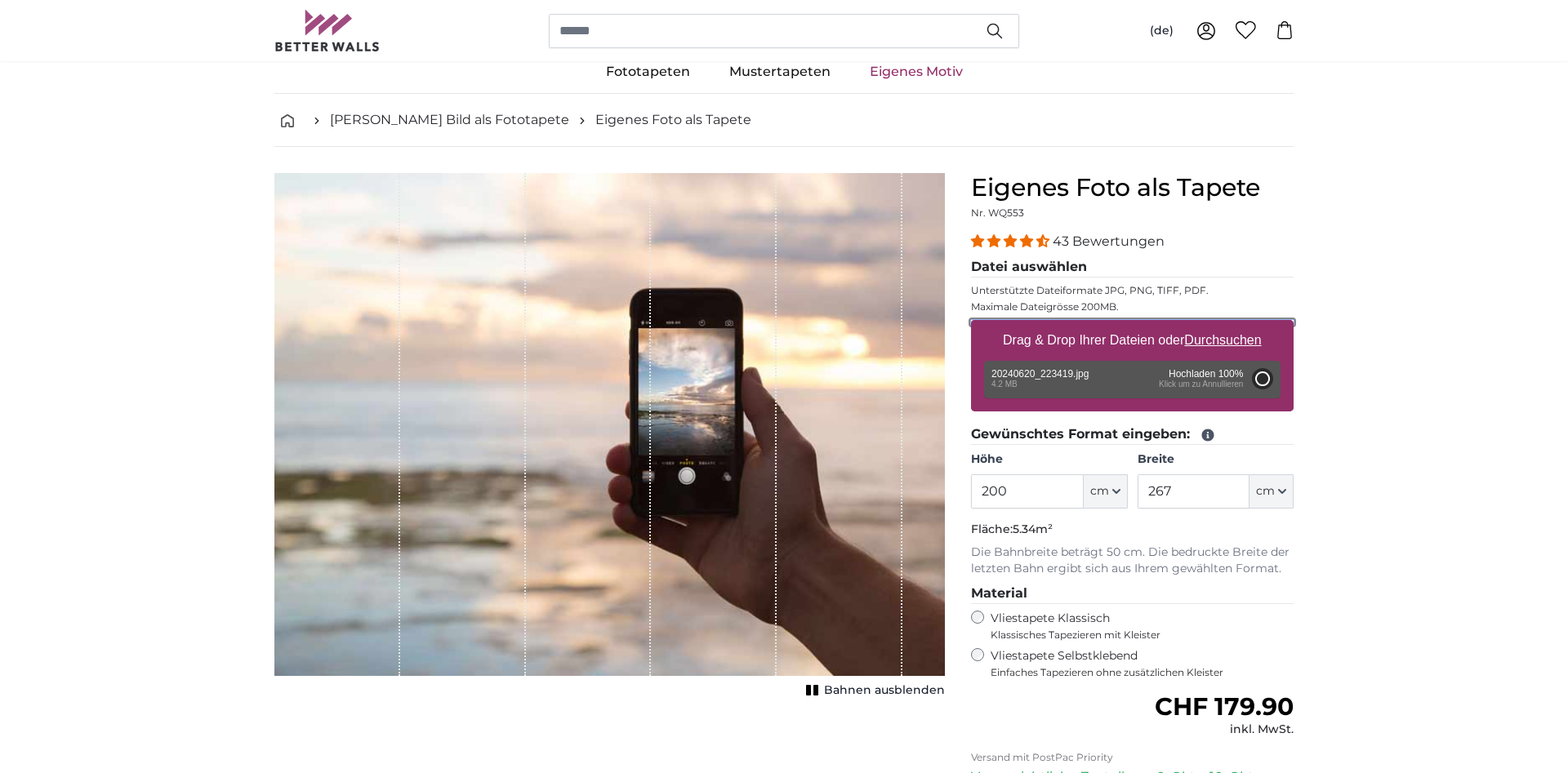
type input "266"
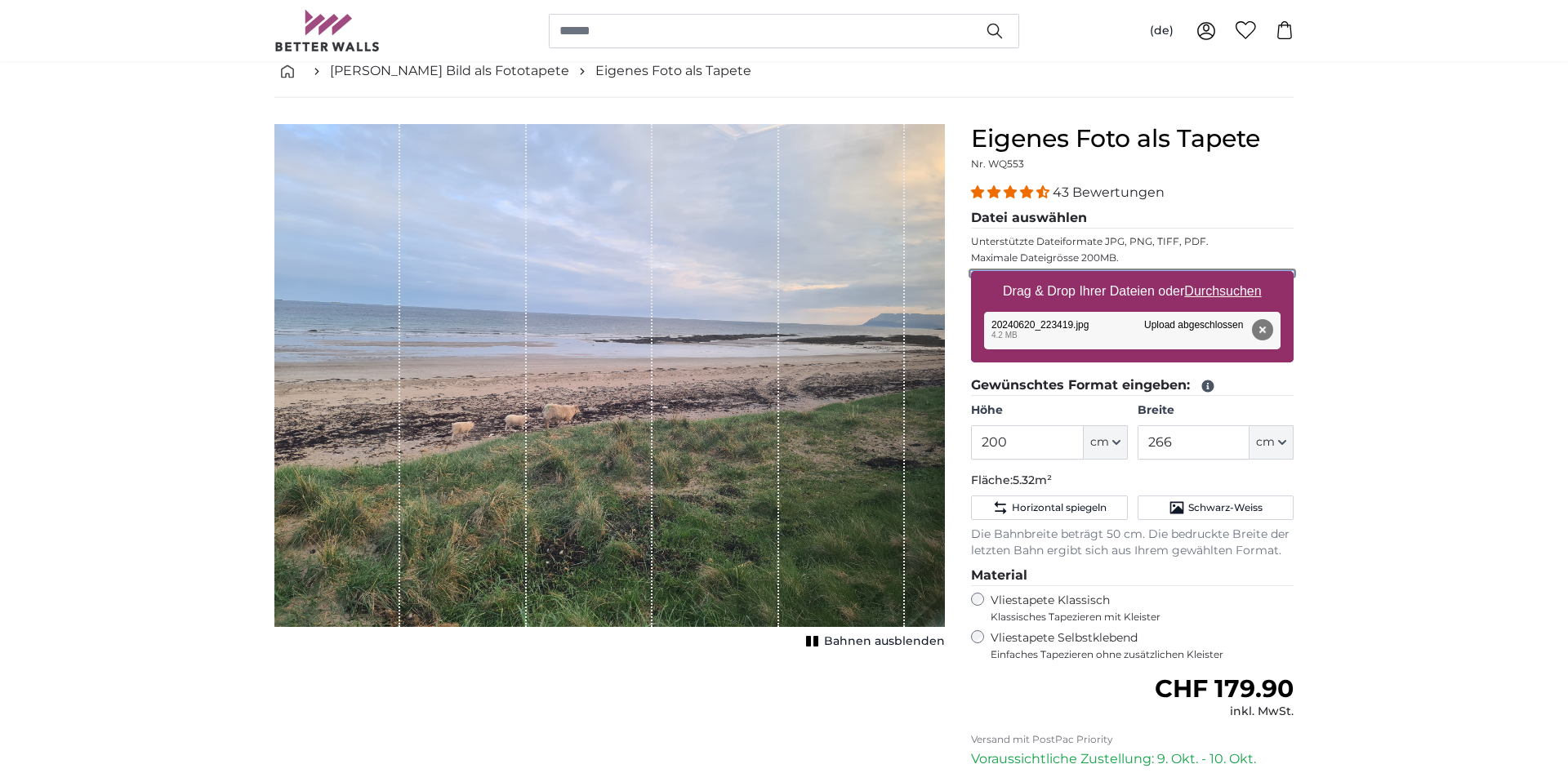
scroll to position [123, 0]
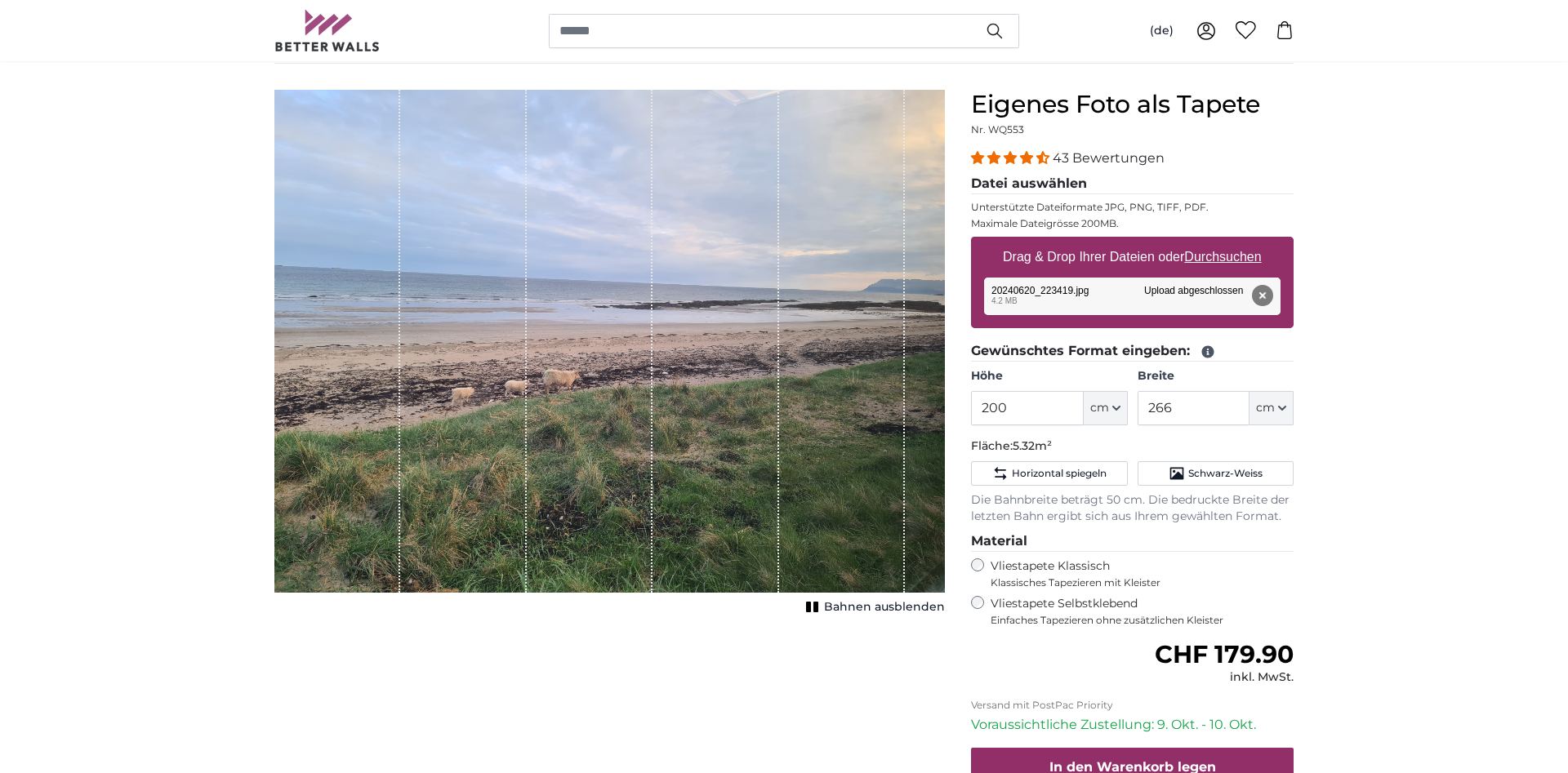
click at [818, 605] on rect "1 of 1" at bounding box center [815, 606] width 5 height 10
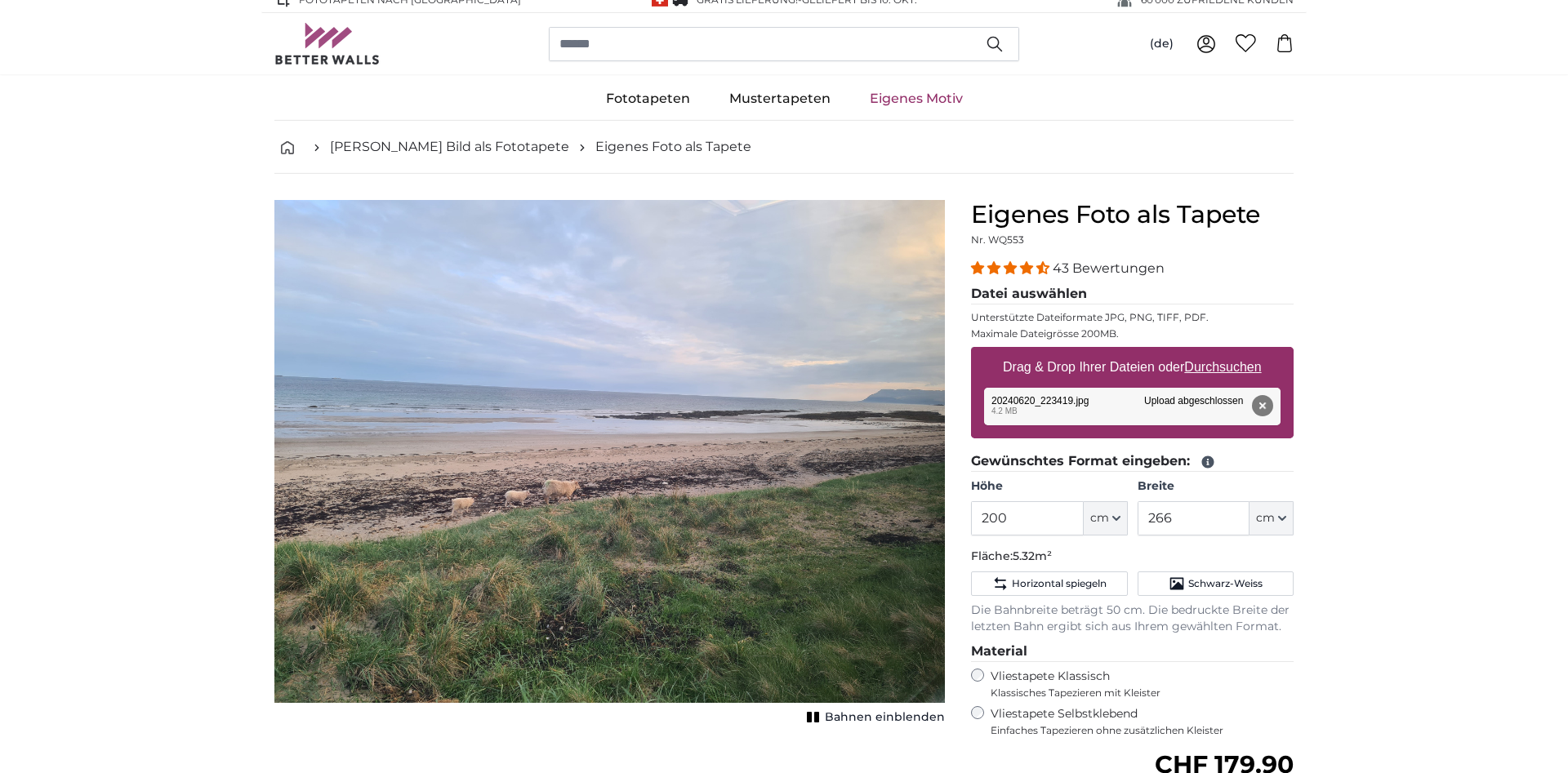
scroll to position [0, 0]
